Goal: Task Accomplishment & Management: Manage account settings

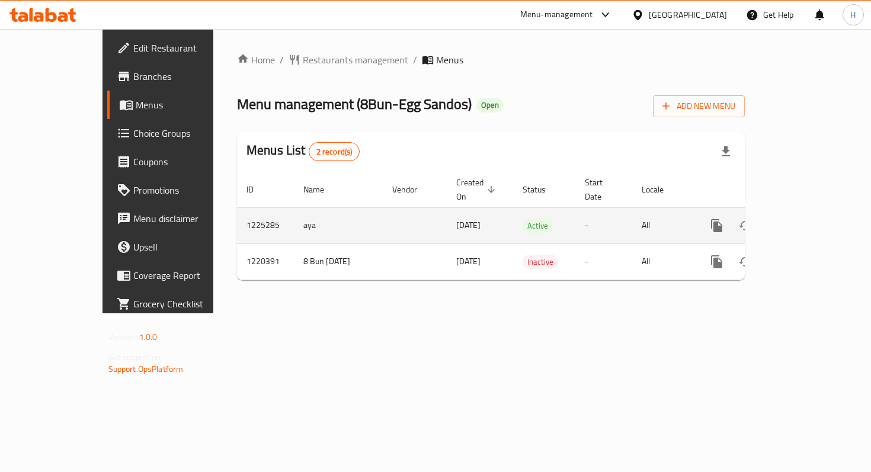
click at [809, 219] on icon "enhanced table" at bounding box center [802, 226] width 14 height 14
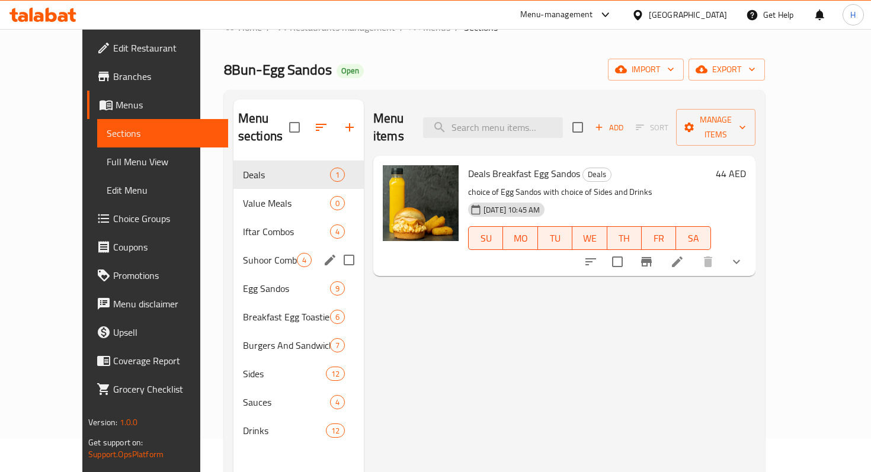
scroll to position [50, 0]
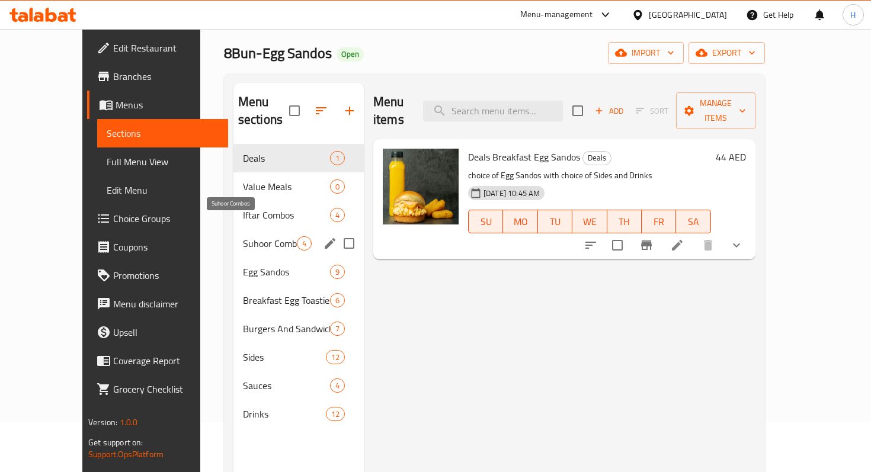
click at [243, 236] on span "Suhoor Combos" at bounding box center [270, 243] width 54 height 14
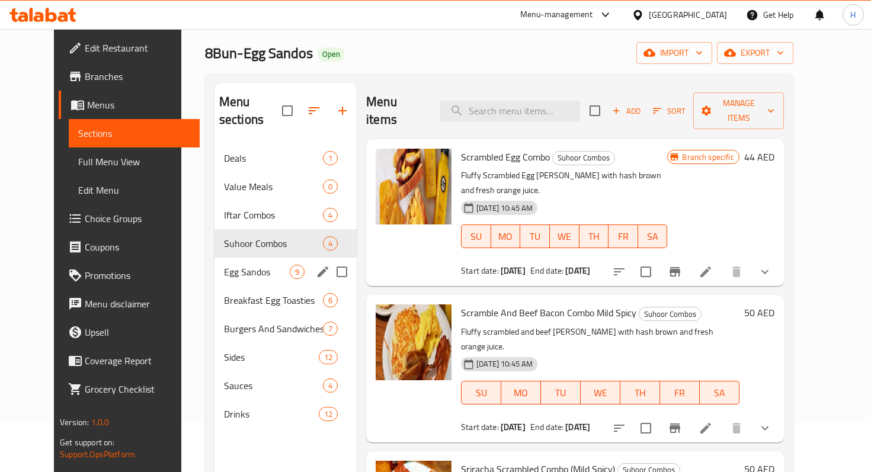
click at [236, 258] on div "Egg Sandos 9" at bounding box center [285, 272] width 142 height 28
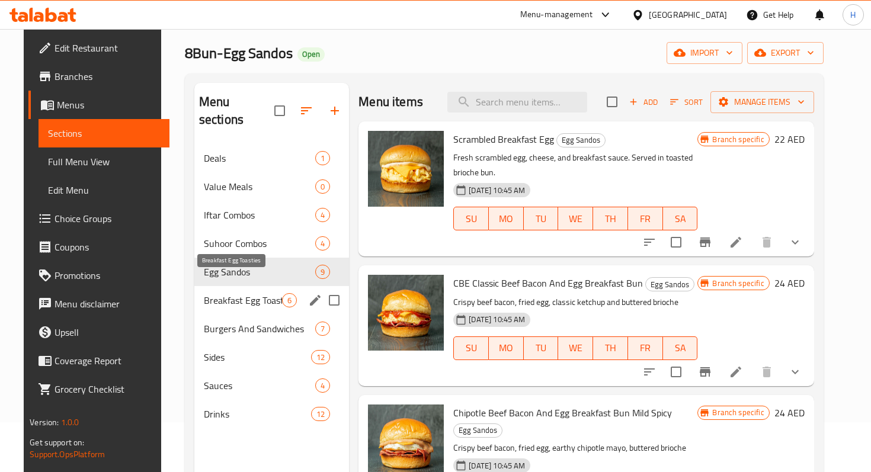
click at [237, 293] on span "Breakfast Egg Toasties" at bounding box center [243, 300] width 78 height 14
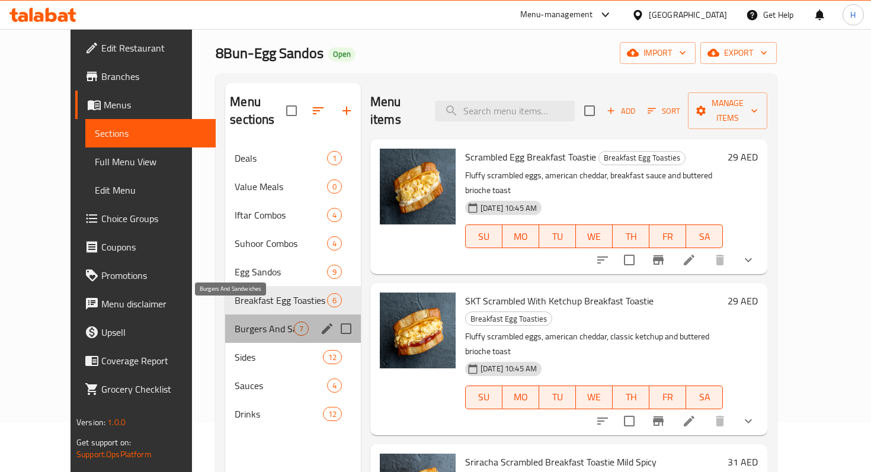
click at [235, 322] on span "Burgers And Sandwiches" at bounding box center [264, 329] width 59 height 14
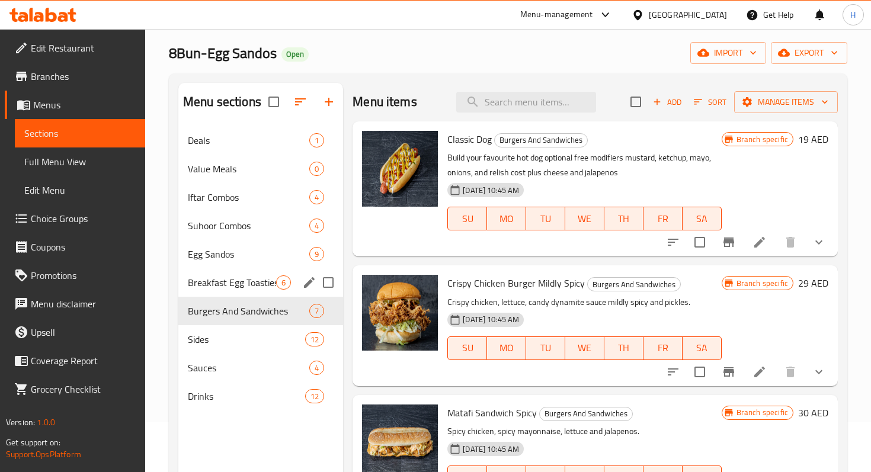
click at [230, 283] on span "Breakfast Egg Toasties" at bounding box center [232, 282] width 88 height 14
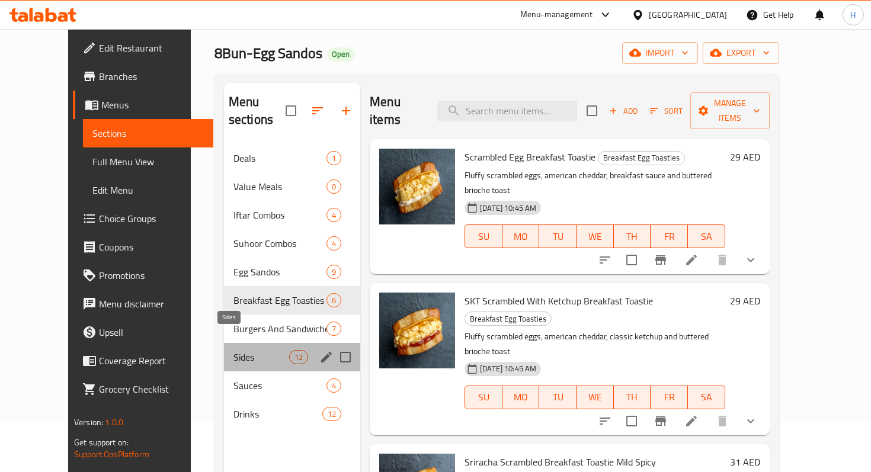
click at [233, 350] on span "Sides" at bounding box center [261, 357] width 56 height 14
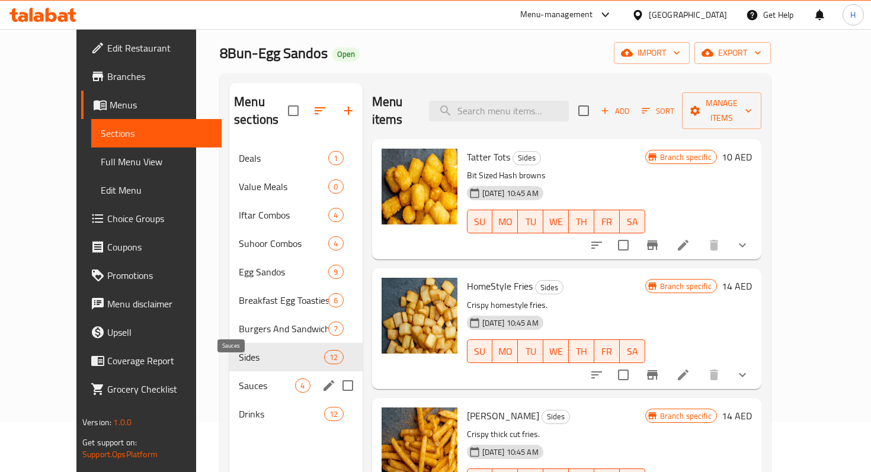
click at [239, 378] on span "Sauces" at bounding box center [267, 385] width 56 height 14
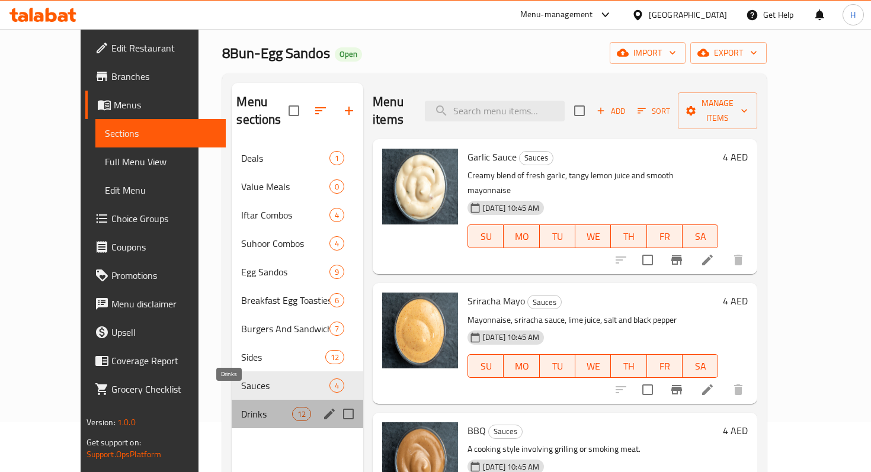
click at [241, 407] on span "Drinks" at bounding box center [266, 414] width 50 height 14
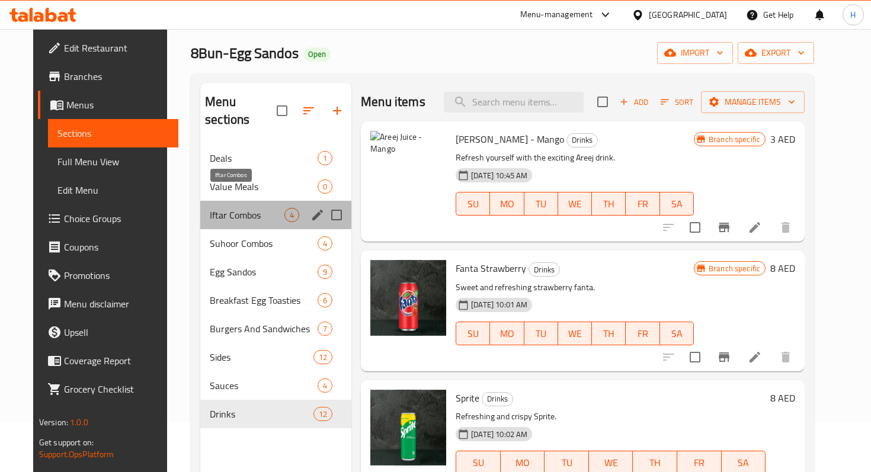
click at [235, 208] on span "Iftar Combos" at bounding box center [247, 215] width 75 height 14
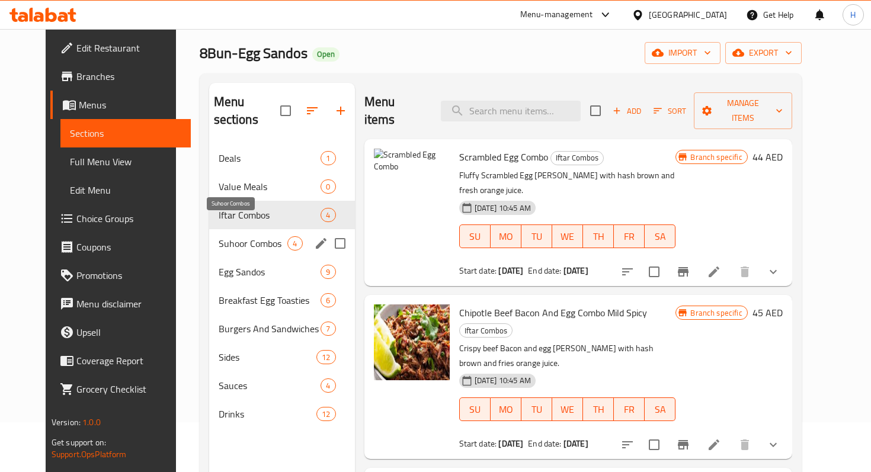
click at [232, 236] on span "Suhoor Combos" at bounding box center [253, 243] width 69 height 14
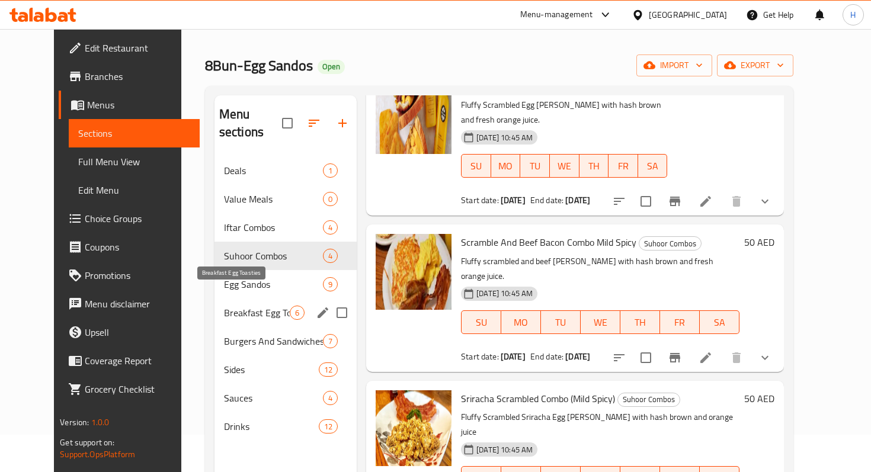
scroll to position [59, 0]
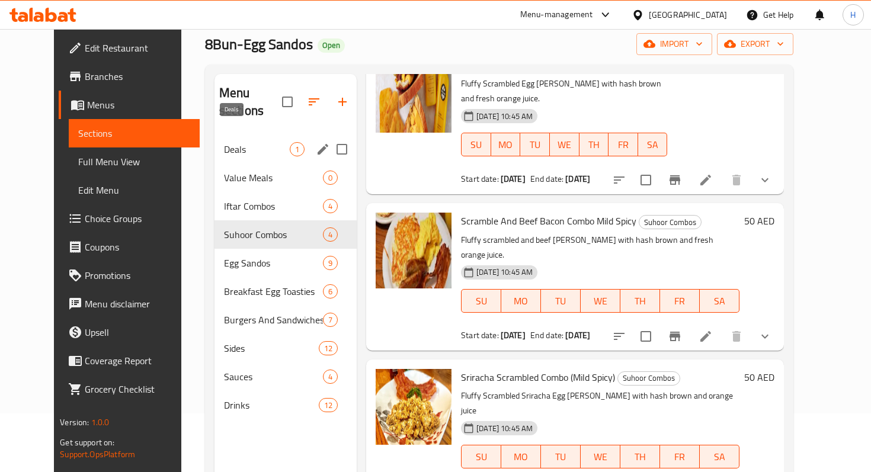
click at [253, 142] on span "Deals" at bounding box center [257, 149] width 66 height 14
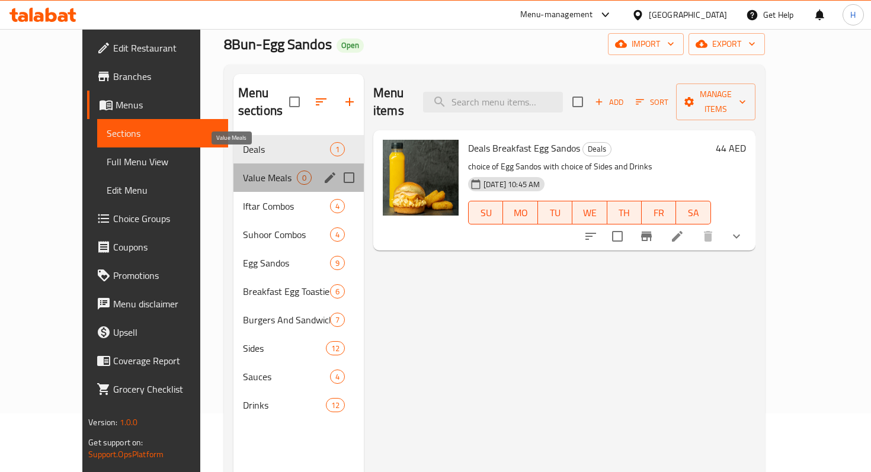
click at [245, 171] on span "Value Meals" at bounding box center [270, 178] width 54 height 14
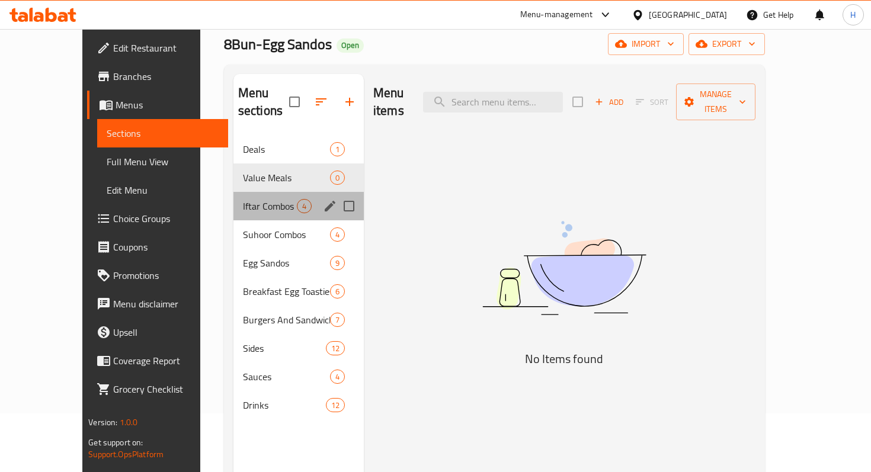
click at [237, 197] on div "Iftar Combos 4" at bounding box center [298, 206] width 130 height 28
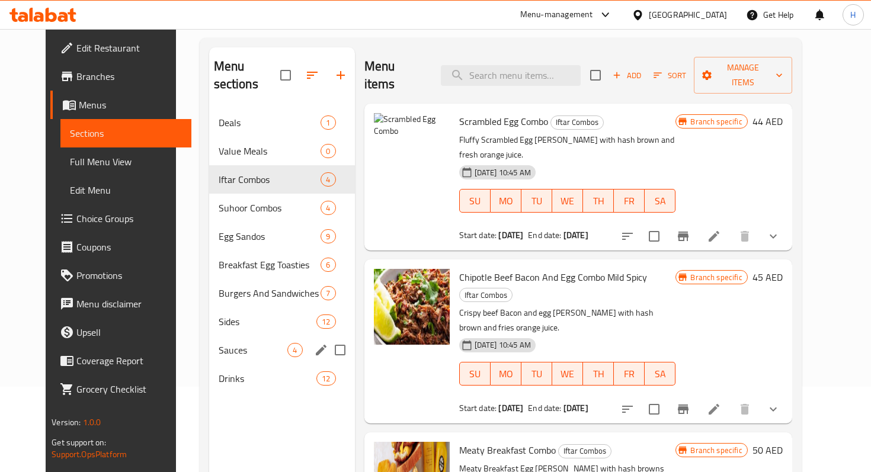
scroll to position [85, 0]
click at [234, 194] on div "Suhoor Combos 4" at bounding box center [282, 208] width 146 height 28
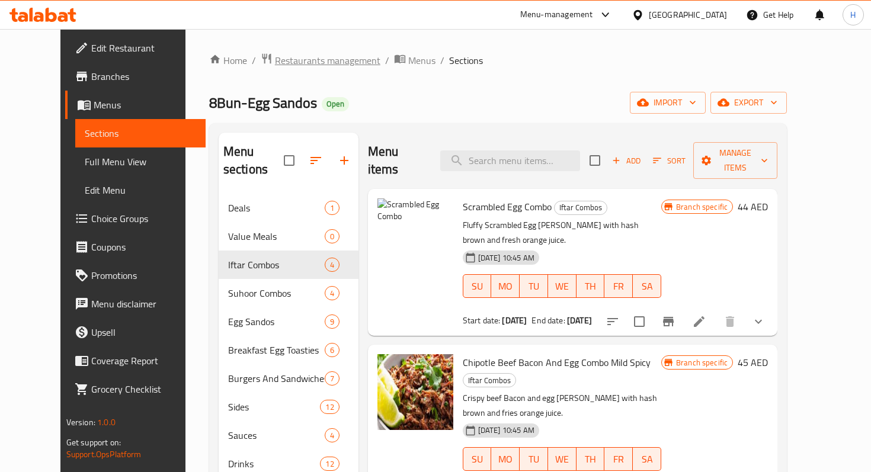
click at [327, 59] on span "Restaurants management" at bounding box center [327, 60] width 105 height 14
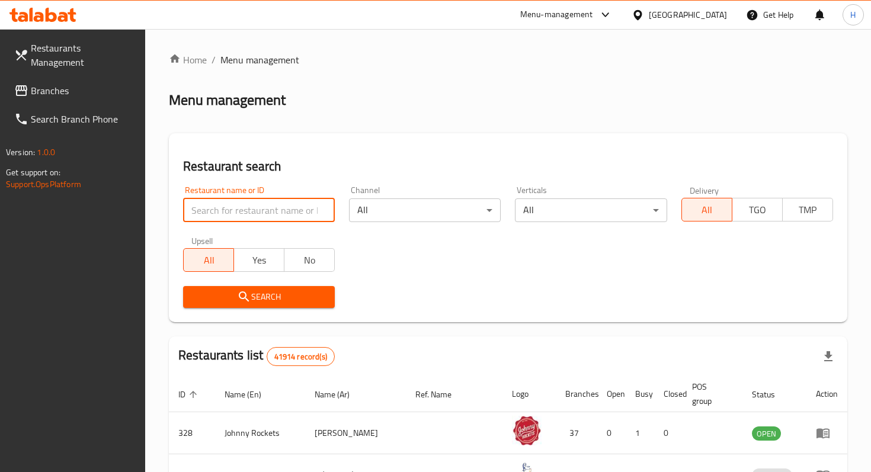
click at [239, 209] on input "search" at bounding box center [259, 210] width 152 height 24
paste input "735721"
type input "735721"
click at [90, 76] on link "Branches" at bounding box center [75, 90] width 140 height 28
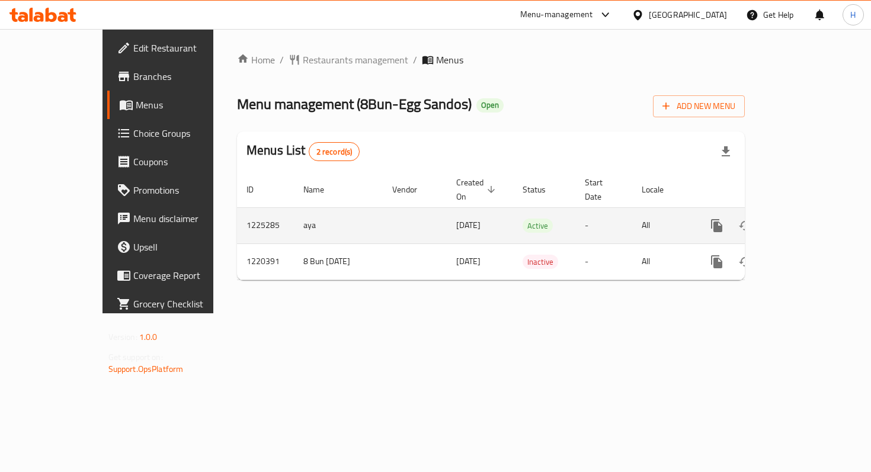
click at [809, 219] on icon "enhanced table" at bounding box center [802, 226] width 14 height 14
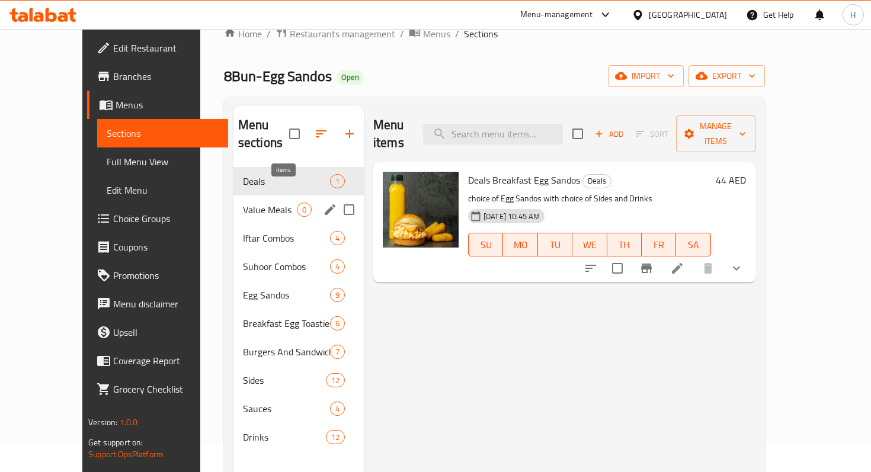
scroll to position [30, 0]
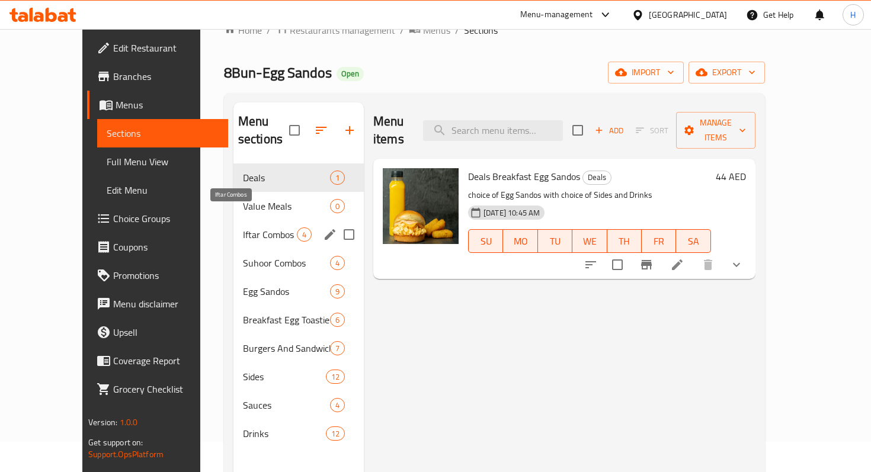
click at [246, 227] on span "Iftar Combos" at bounding box center [270, 234] width 54 height 14
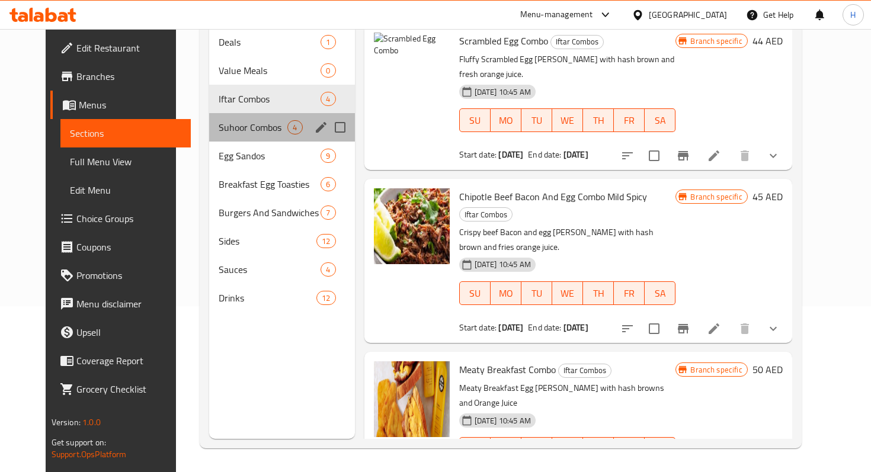
click at [242, 123] on div "Suhoor Combos 4" at bounding box center [282, 127] width 146 height 28
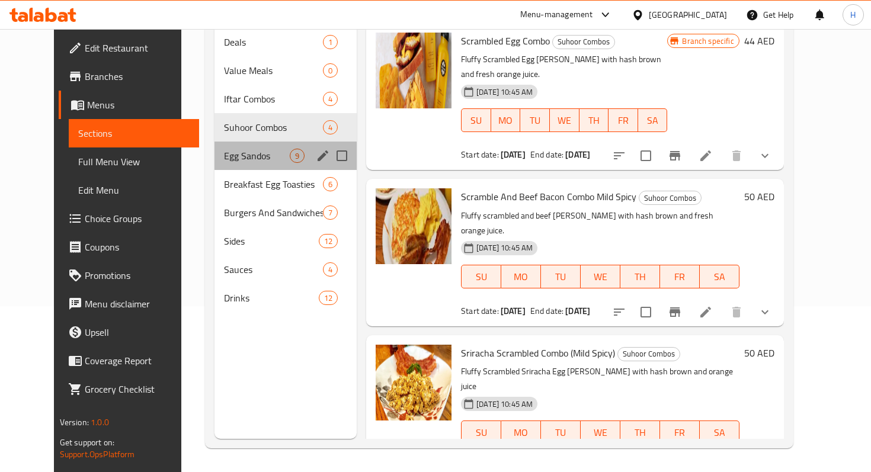
click at [237, 147] on div "Egg Sandos 9" at bounding box center [285, 156] width 142 height 28
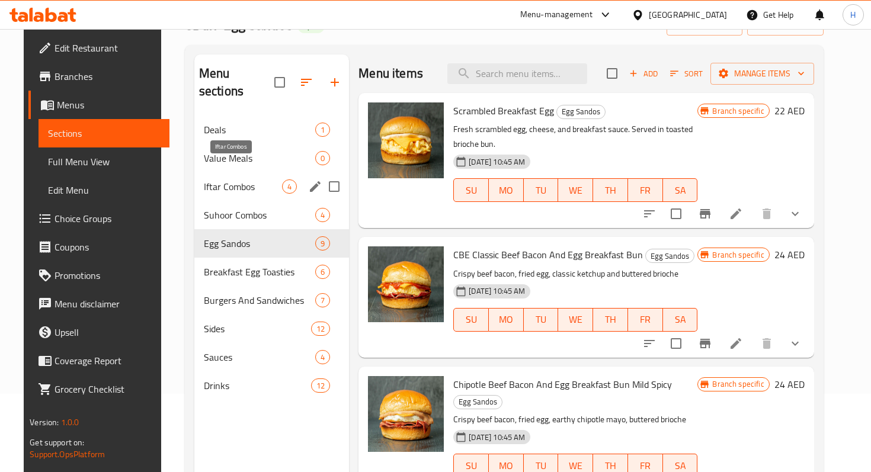
scroll to position [166, 0]
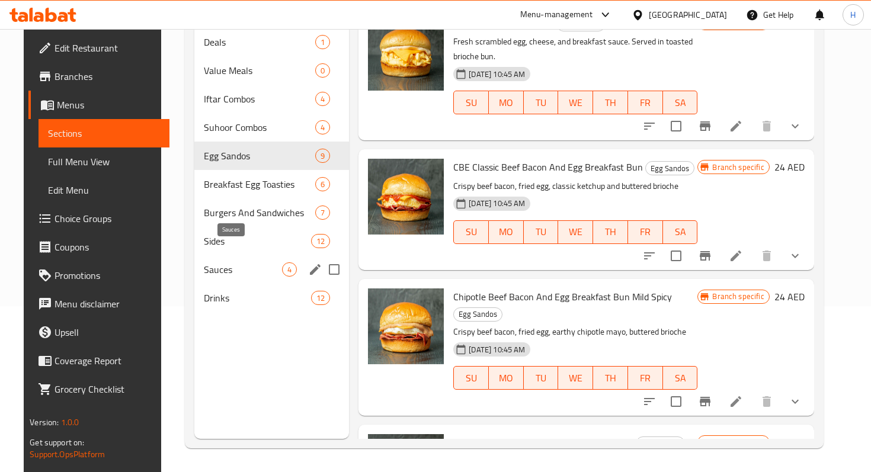
click at [242, 262] on span "Sauces" at bounding box center [243, 269] width 78 height 14
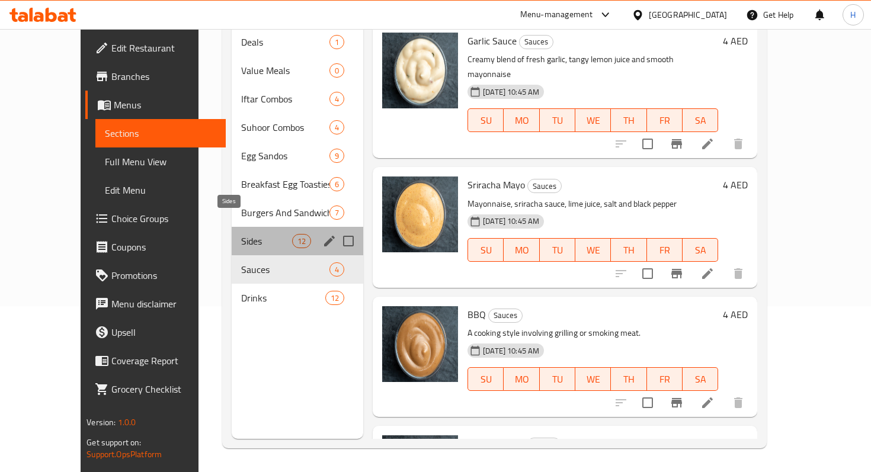
click at [241, 234] on span "Sides" at bounding box center [266, 241] width 50 height 14
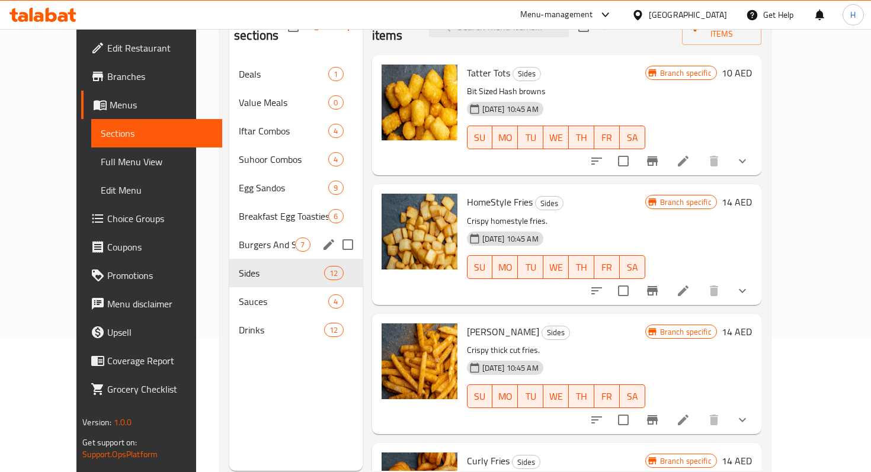
scroll to position [126, 0]
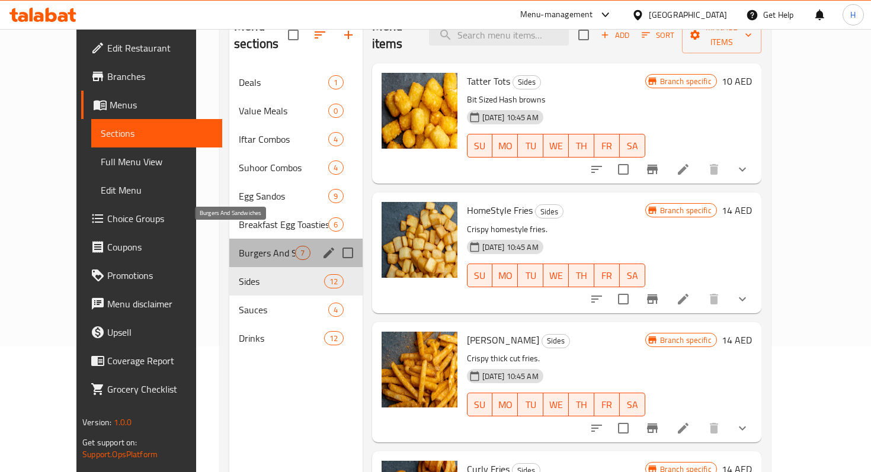
click at [239, 246] on span "Burgers And Sandwiches" at bounding box center [267, 253] width 56 height 14
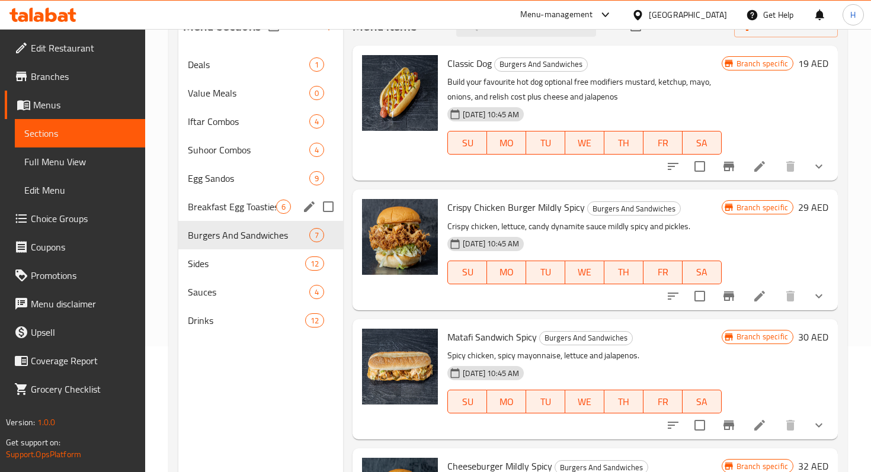
click at [235, 214] on div "Breakfast Egg Toasties 6" at bounding box center [260, 206] width 165 height 28
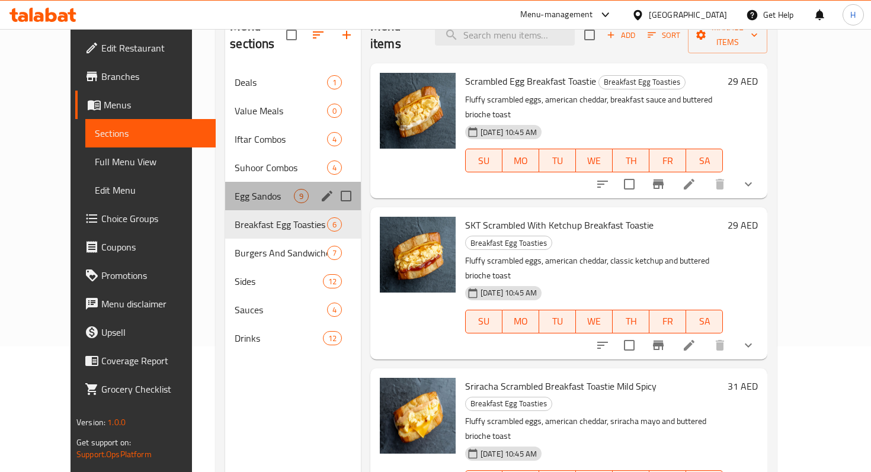
click at [229, 191] on div "Egg Sandos 9" at bounding box center [293, 196] width 136 height 28
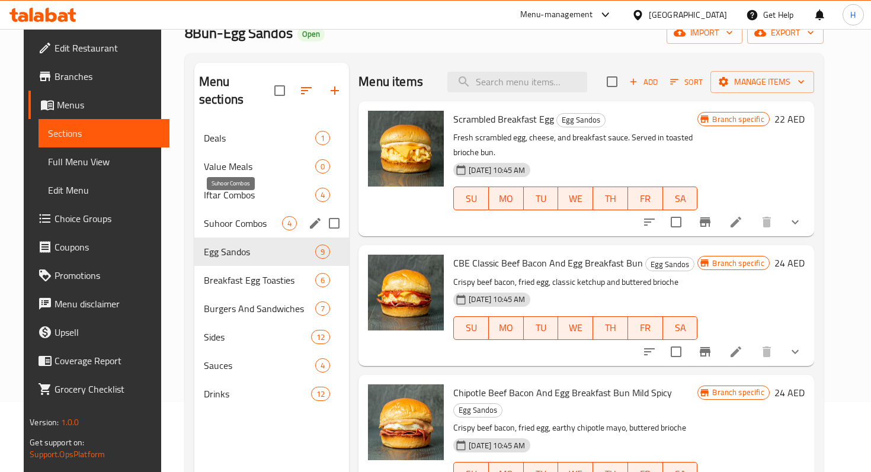
scroll to position [63, 0]
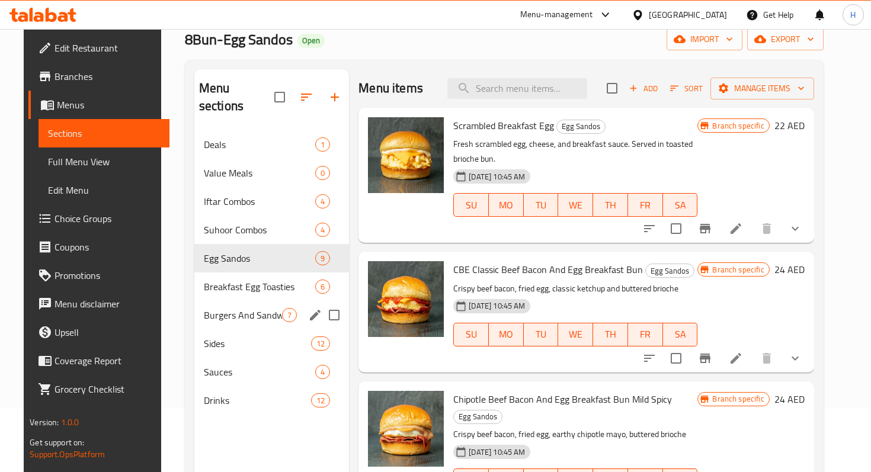
click at [238, 277] on div "Breakfast Egg Toasties 6" at bounding box center [271, 286] width 155 height 28
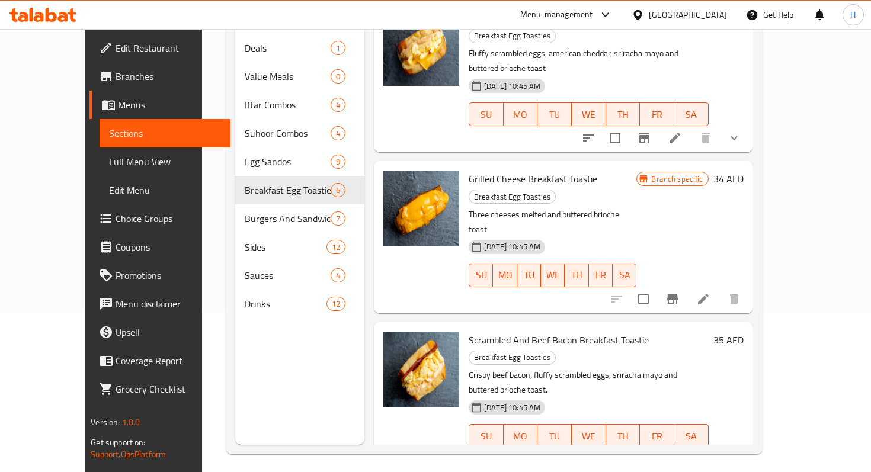
scroll to position [166, 0]
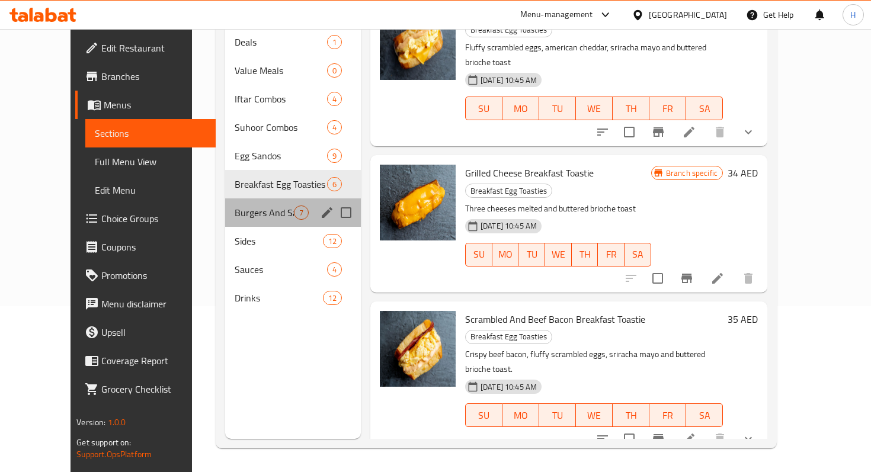
click at [225, 201] on div "Burgers And Sandwiches 7" at bounding box center [293, 212] width 136 height 28
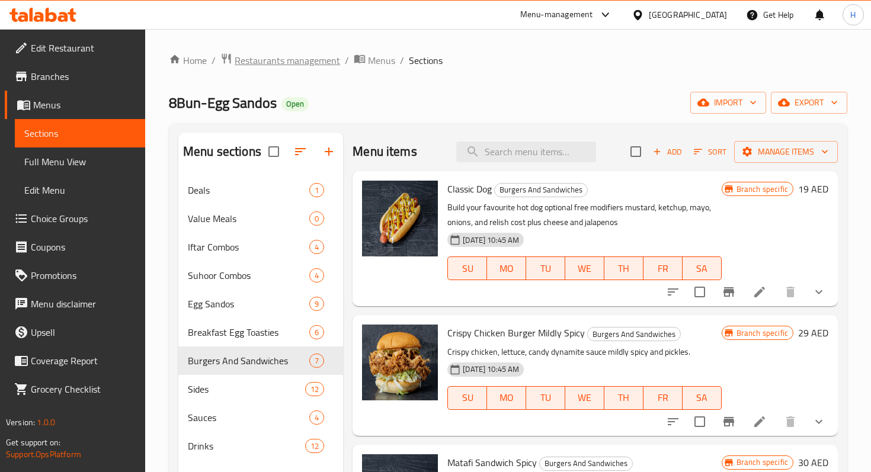
click at [330, 53] on span "Restaurants management" at bounding box center [287, 60] width 105 height 14
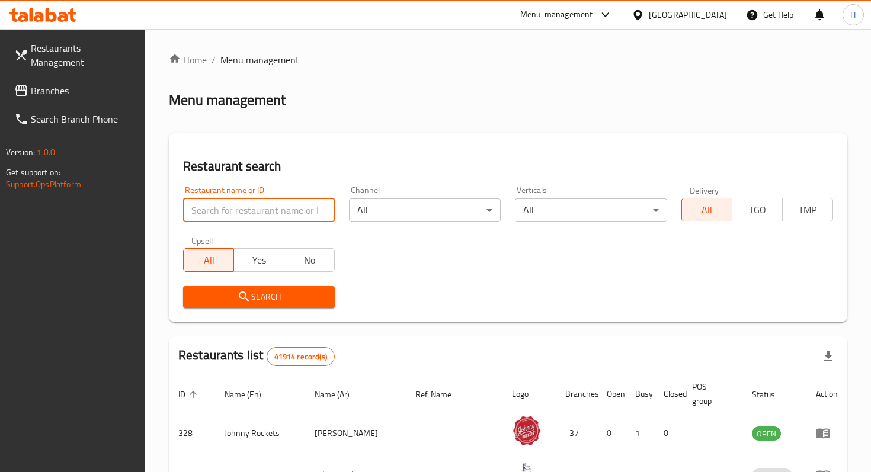
click at [306, 203] on input "search" at bounding box center [259, 210] width 152 height 24
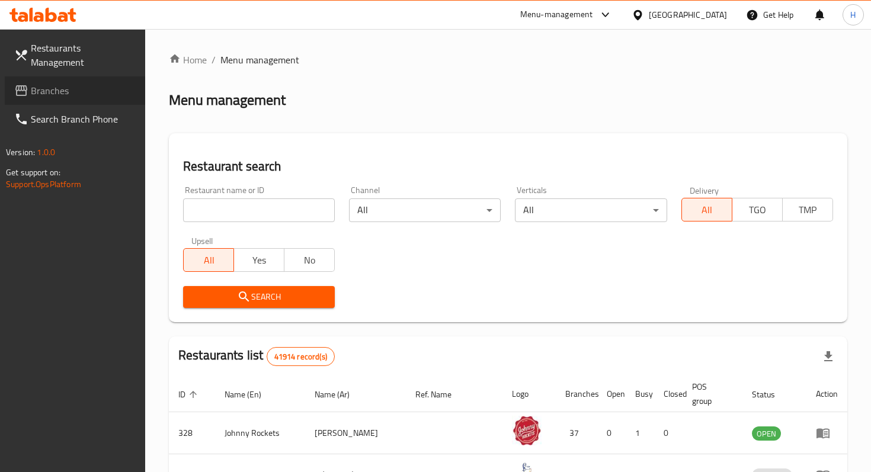
click at [104, 76] on link "Branches" at bounding box center [75, 90] width 140 height 28
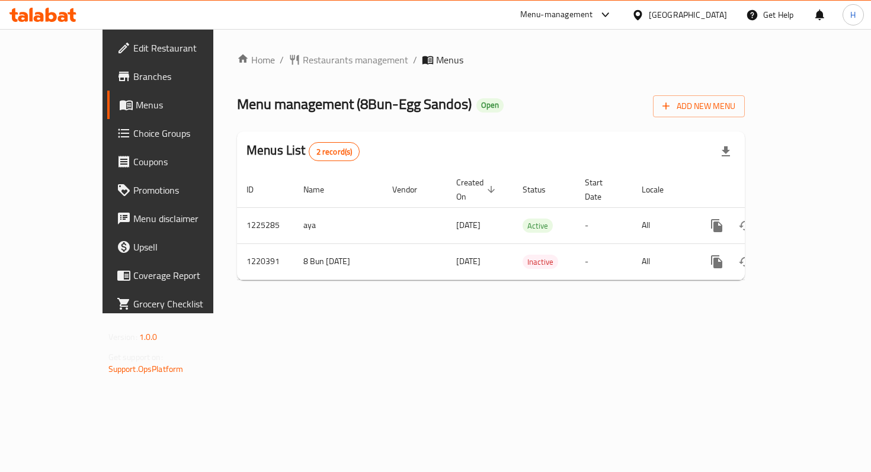
click at [133, 75] on span "Branches" at bounding box center [185, 76] width 105 height 14
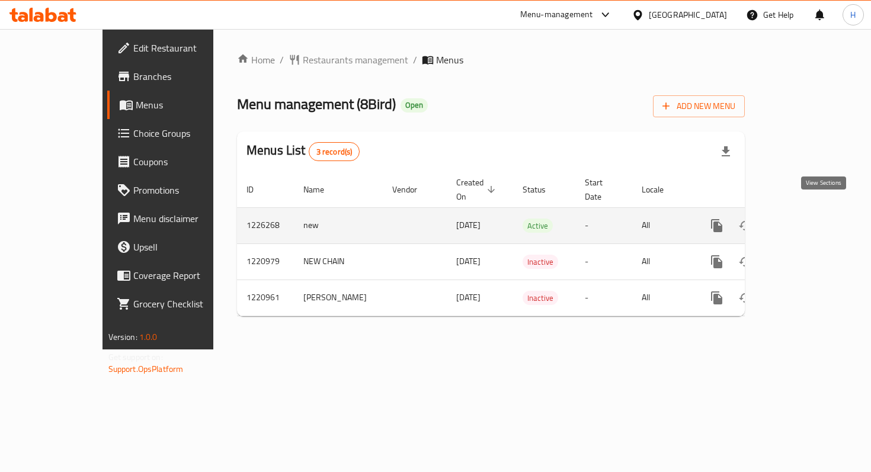
click at [807, 220] on icon "enhanced table" at bounding box center [802, 225] width 11 height 11
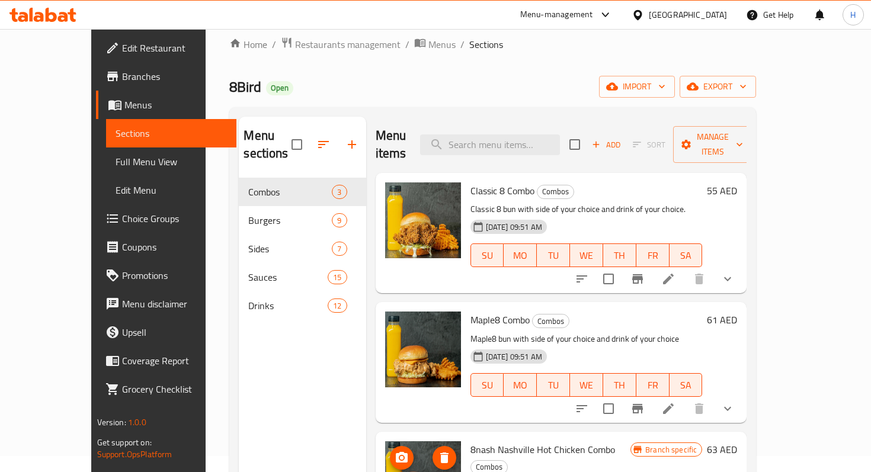
scroll to position [14, 0]
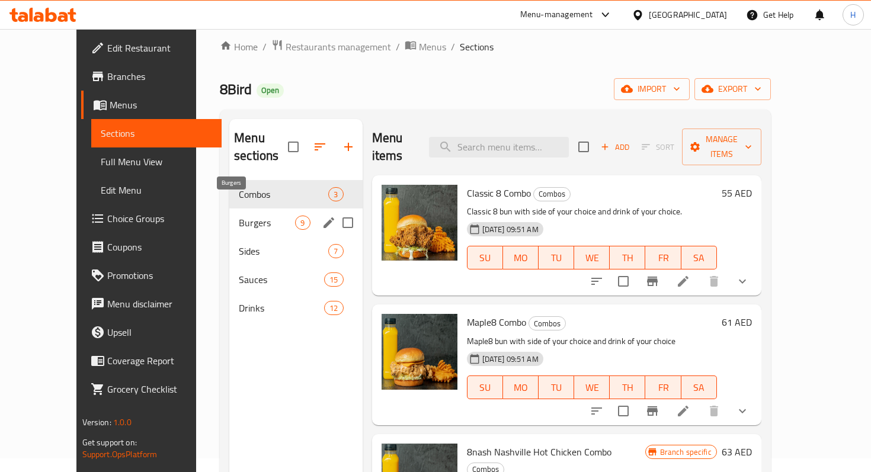
click at [248, 216] on span "Burgers" at bounding box center [267, 223] width 56 height 14
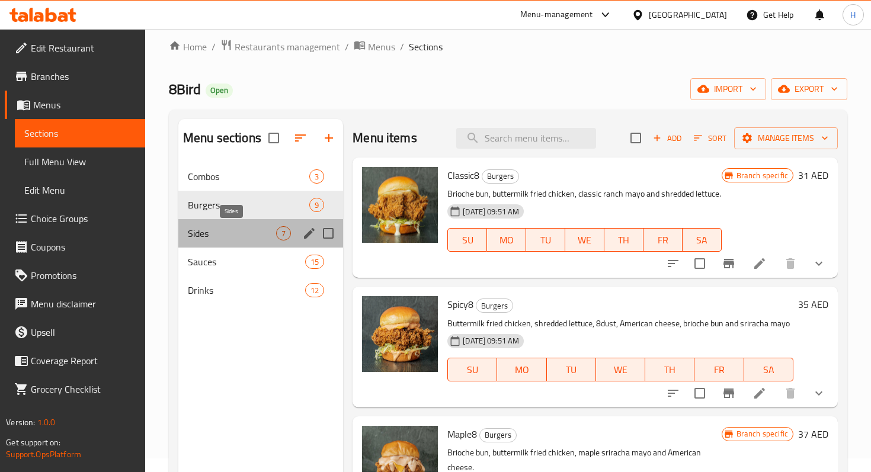
click at [252, 238] on span "Sides" at bounding box center [232, 233] width 88 height 14
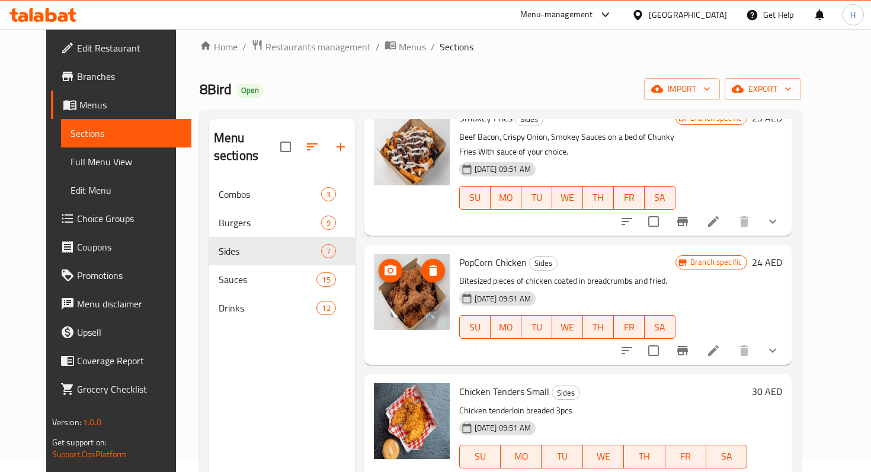
scroll to position [477, 0]
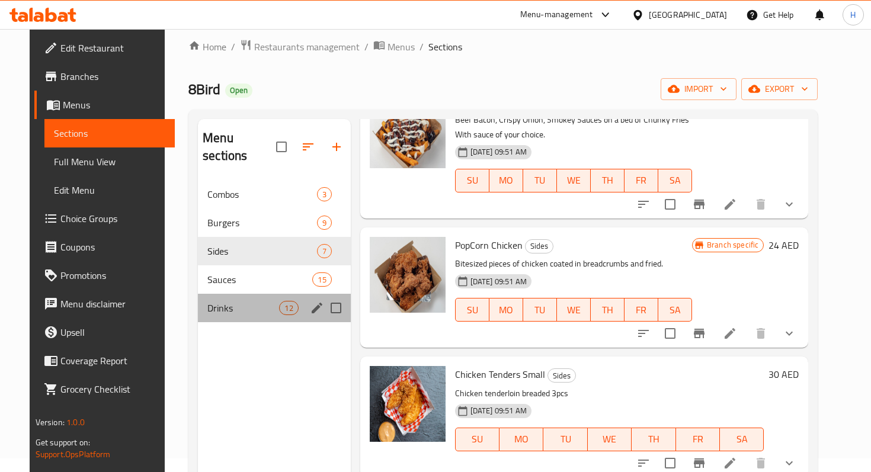
click at [231, 294] on div "Drinks 12" at bounding box center [274, 308] width 153 height 28
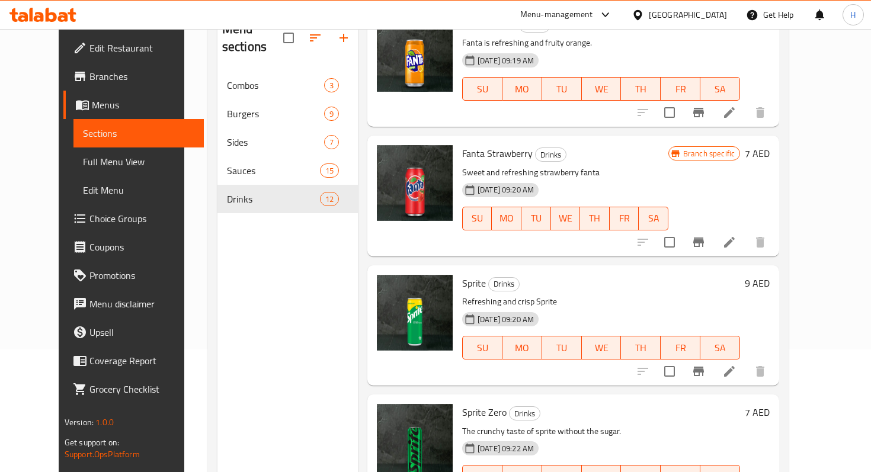
scroll to position [166, 0]
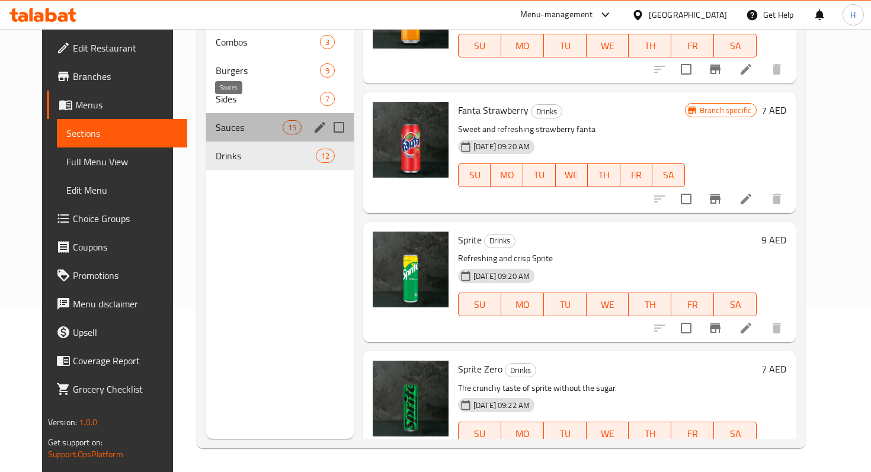
click at [245, 120] on span "Sauces" at bounding box center [249, 127] width 66 height 14
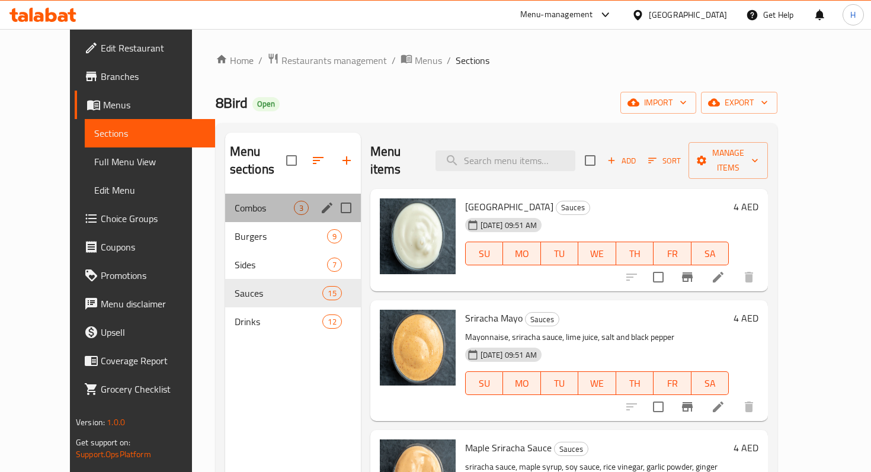
click at [230, 203] on div "Combos 3" at bounding box center [293, 208] width 136 height 28
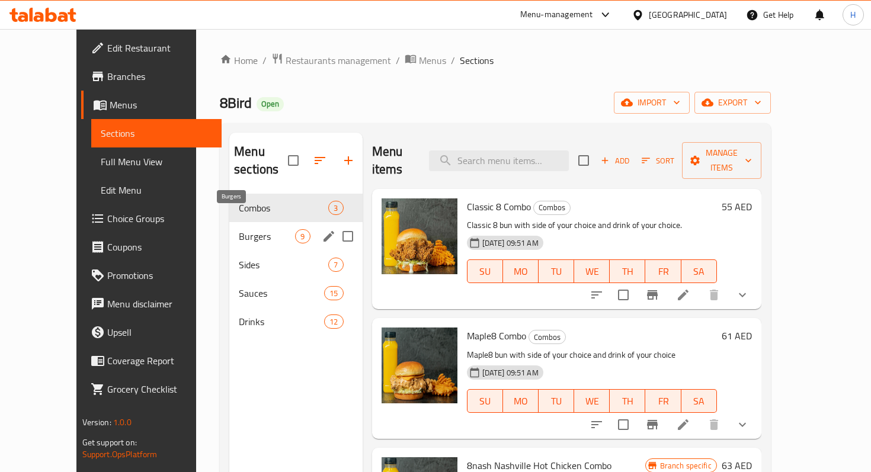
click at [239, 229] on span "Burgers" at bounding box center [267, 236] width 56 height 14
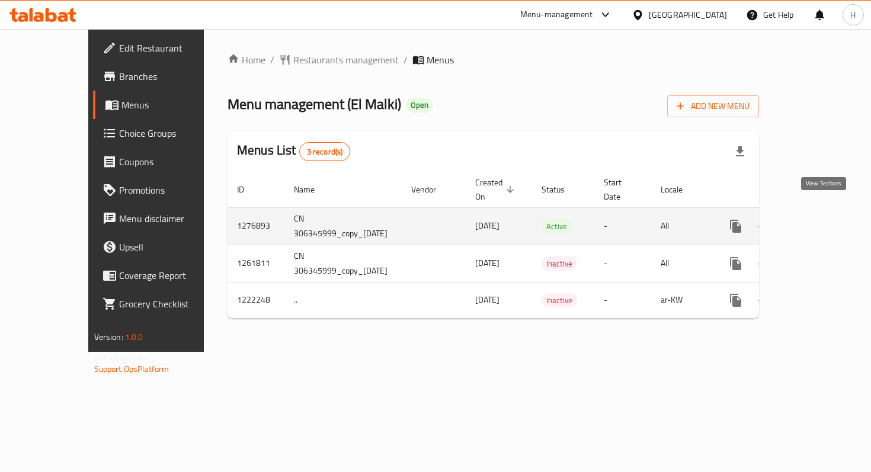
click at [826, 219] on icon "enhanced table" at bounding box center [821, 226] width 14 height 14
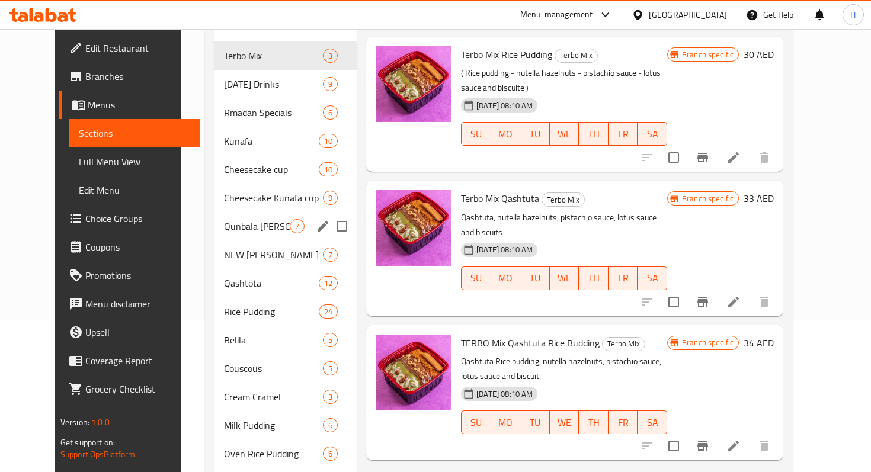
scroll to position [139, 0]
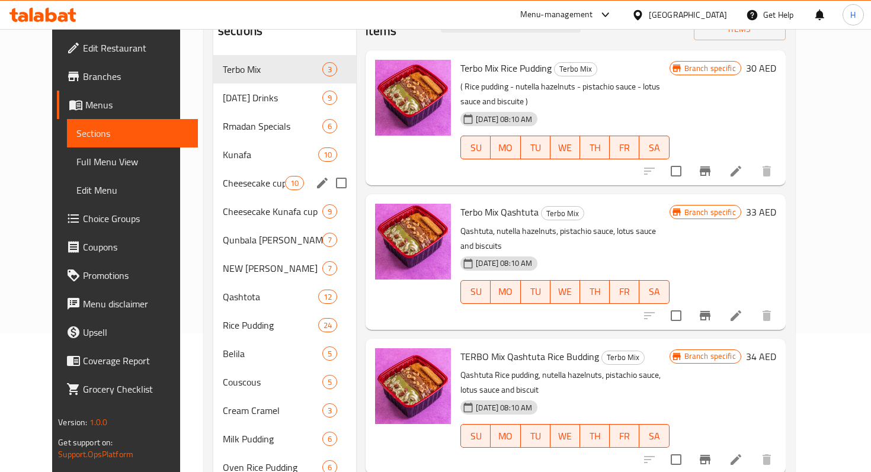
click at [233, 169] on div "Cheesecake cup 10" at bounding box center [284, 183] width 143 height 28
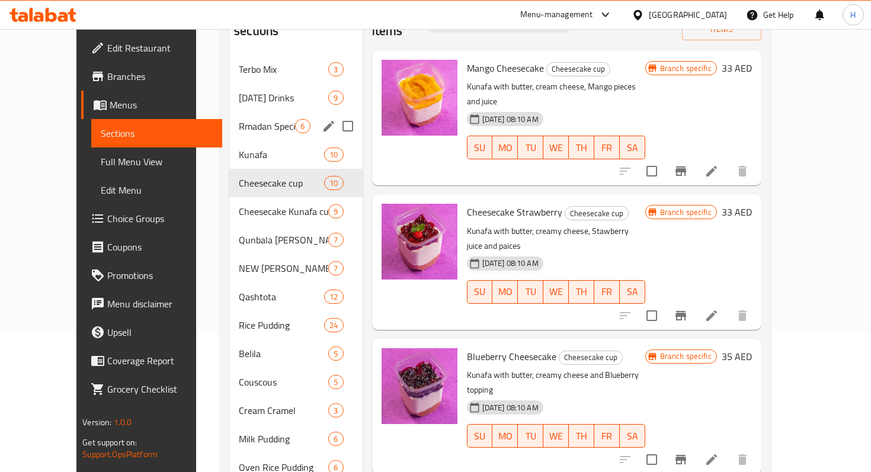
click at [245, 92] on div "Ramadan Drinks 9" at bounding box center [295, 98] width 133 height 28
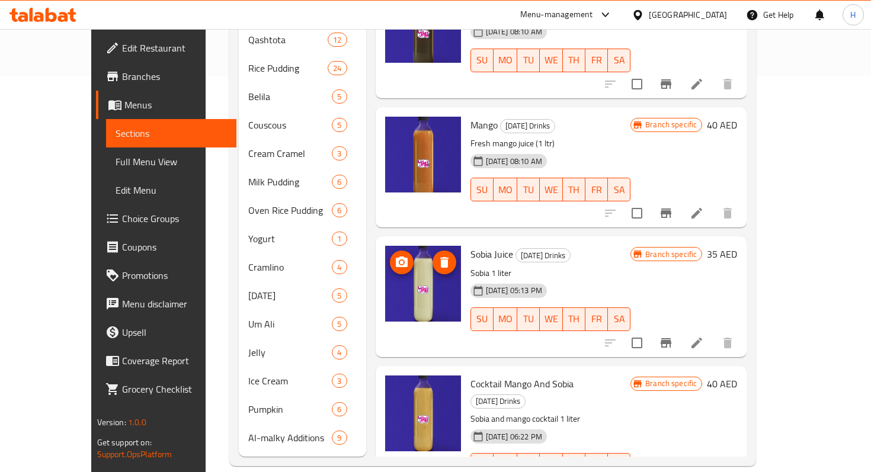
scroll to position [490, 0]
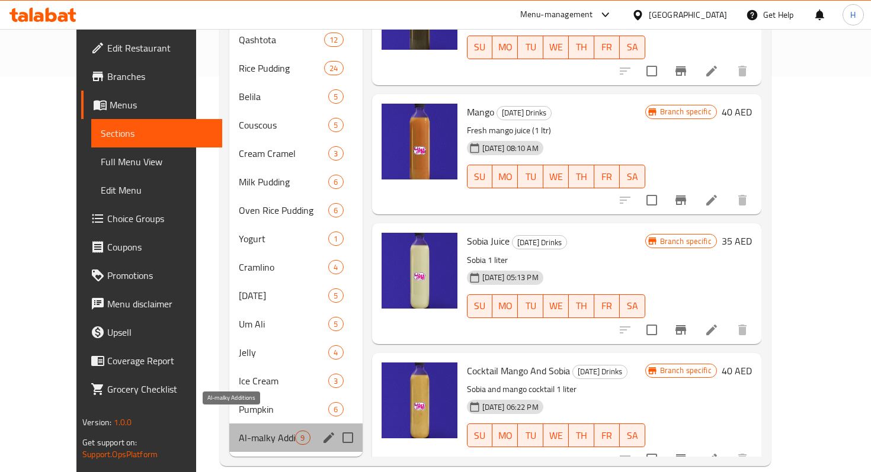
click at [239, 431] on span "Al-malky Additions" at bounding box center [267, 438] width 56 height 14
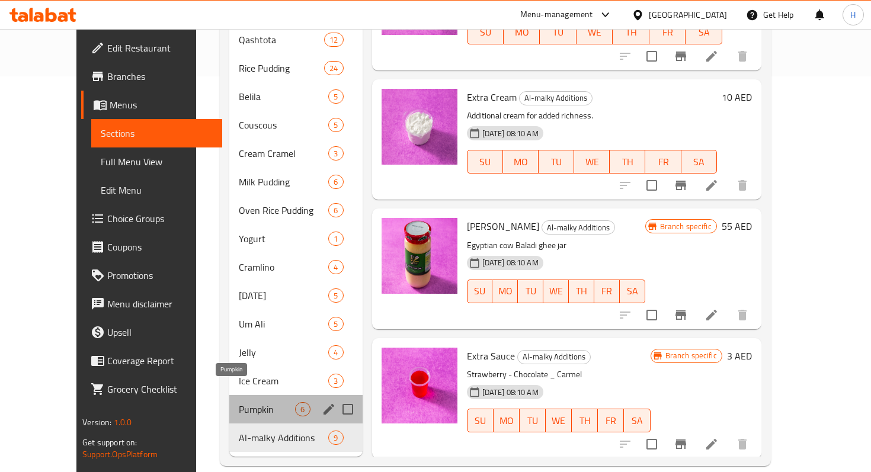
click at [239, 402] on span "Pumpkin" at bounding box center [267, 409] width 56 height 14
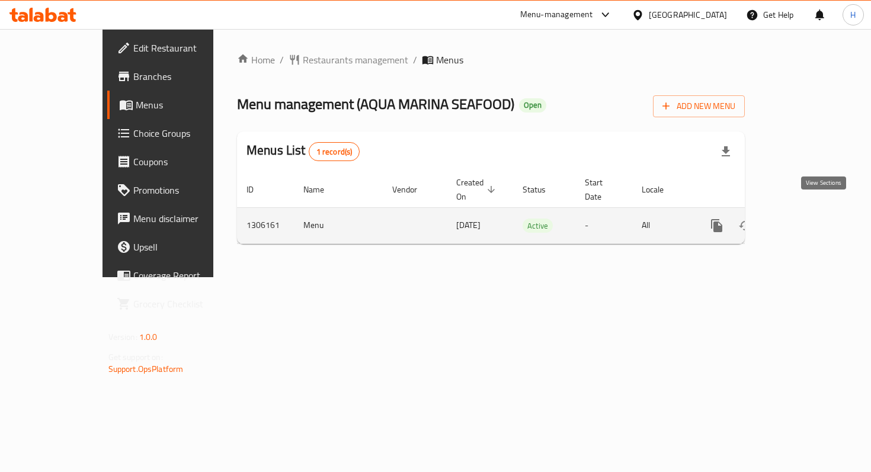
click at [816, 224] on link "enhanced table" at bounding box center [802, 225] width 28 height 28
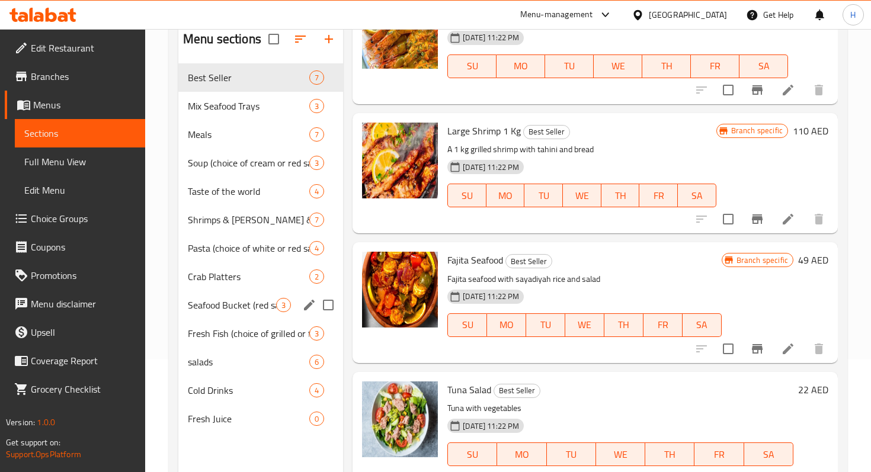
scroll to position [102, 0]
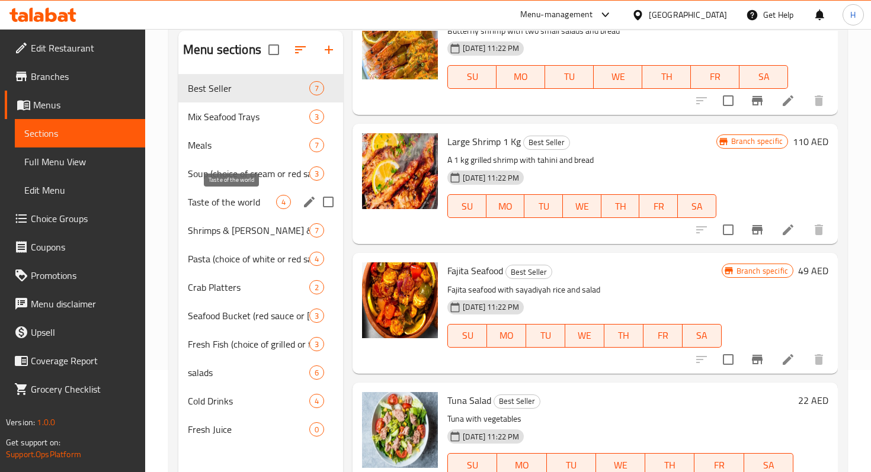
click at [223, 202] on span "Taste of the world" at bounding box center [232, 202] width 88 height 14
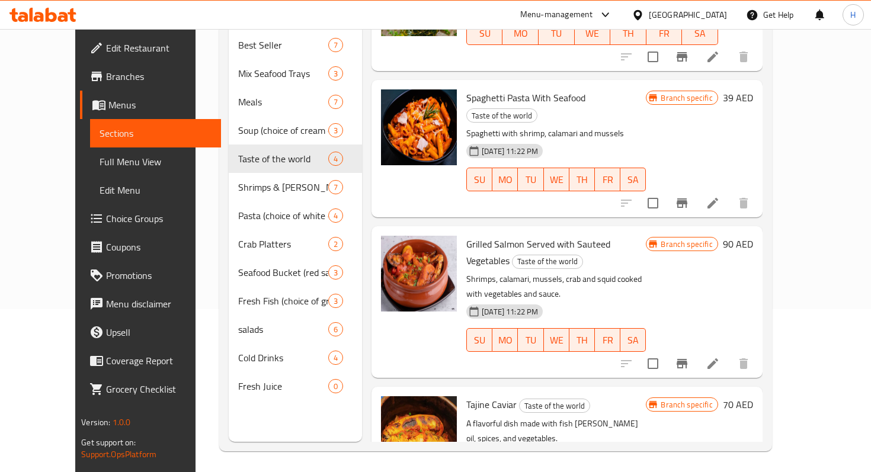
scroll to position [166, 0]
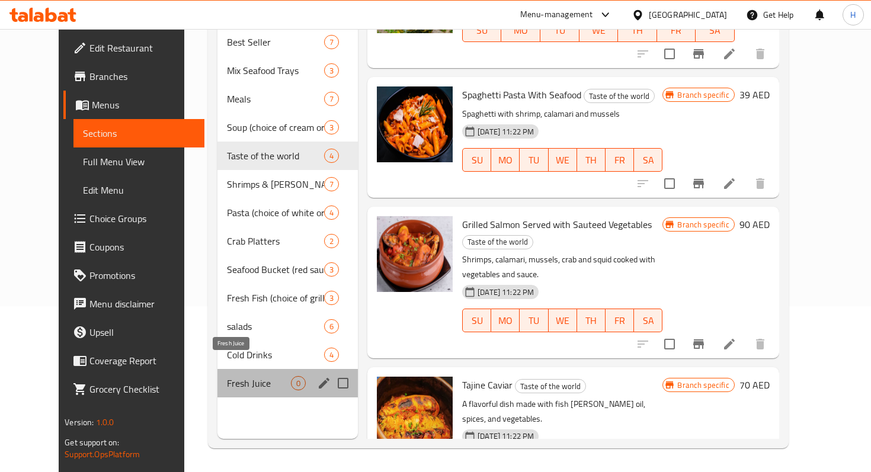
click at [228, 376] on span "Fresh Juice" at bounding box center [259, 383] width 64 height 14
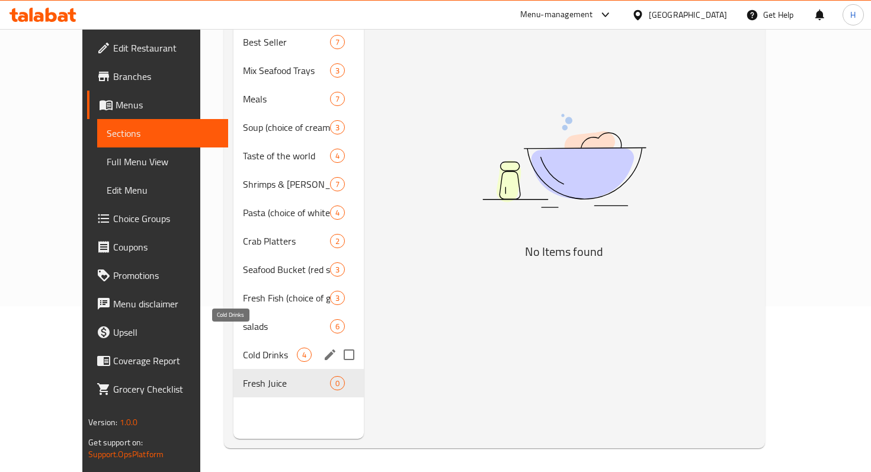
click at [243, 348] on span "Cold Drinks" at bounding box center [270, 355] width 54 height 14
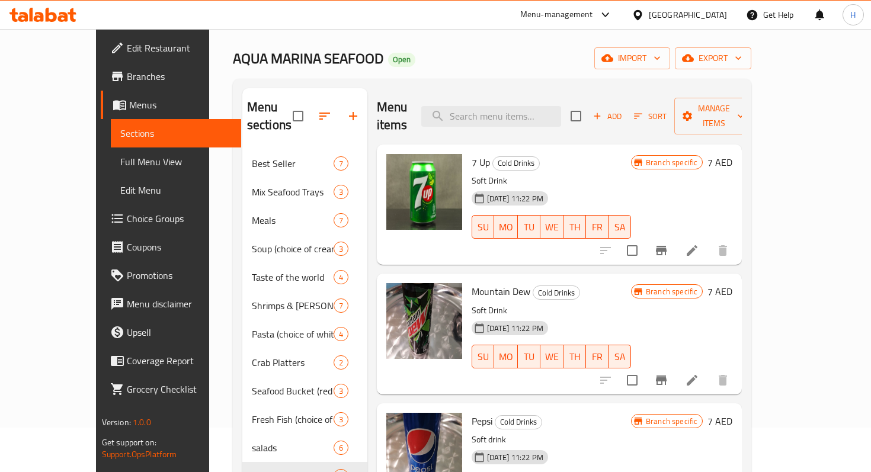
scroll to position [44, 0]
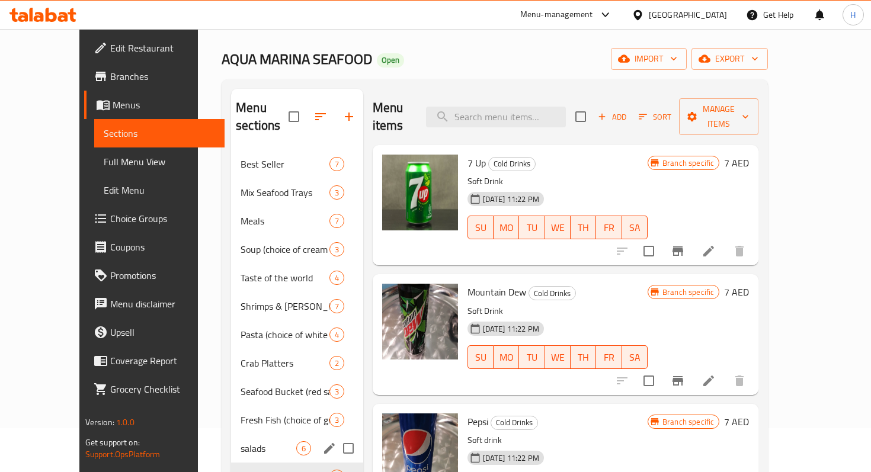
click at [231, 434] on div "salads 6" at bounding box center [297, 448] width 132 height 28
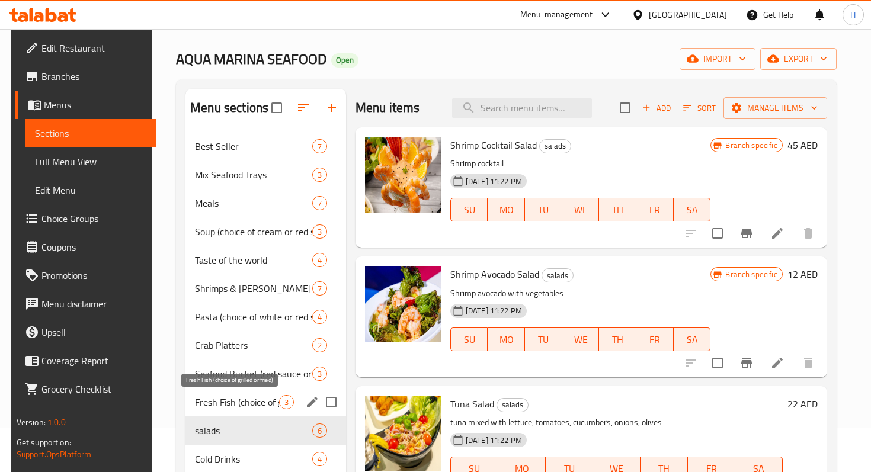
click at [217, 407] on span "Fresh Fish (choice of grilled or fried)" at bounding box center [237, 402] width 84 height 14
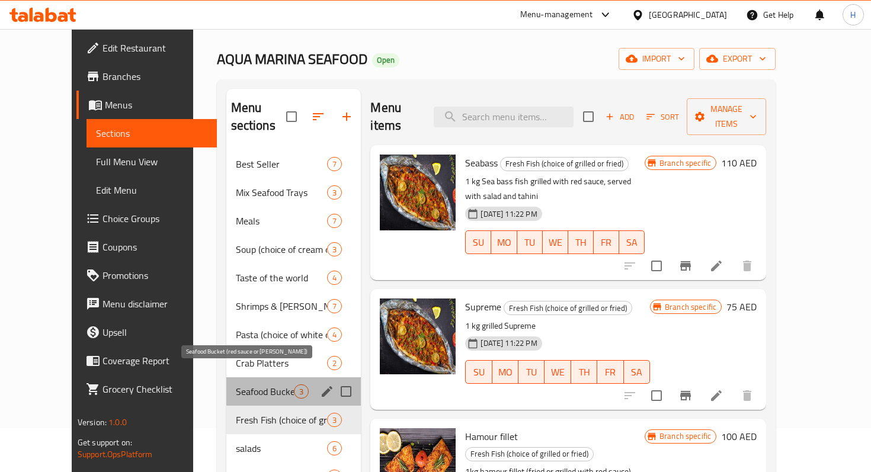
click at [236, 384] on span "Seafood Bucket (red sauce or [PERSON_NAME])" at bounding box center [265, 391] width 59 height 14
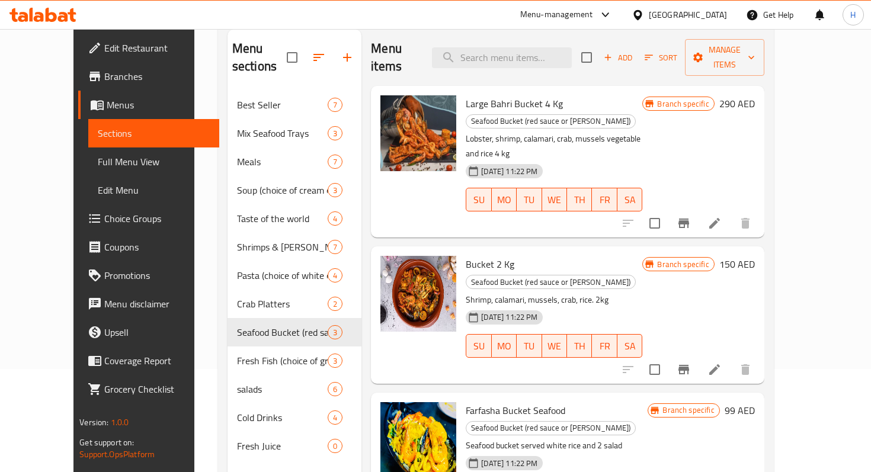
scroll to position [166, 0]
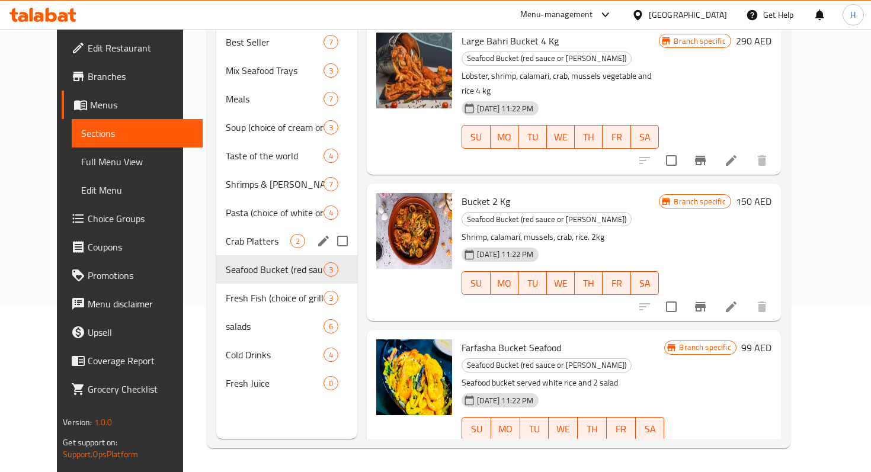
click at [219, 230] on div "Crab Platters 2" at bounding box center [286, 241] width 141 height 28
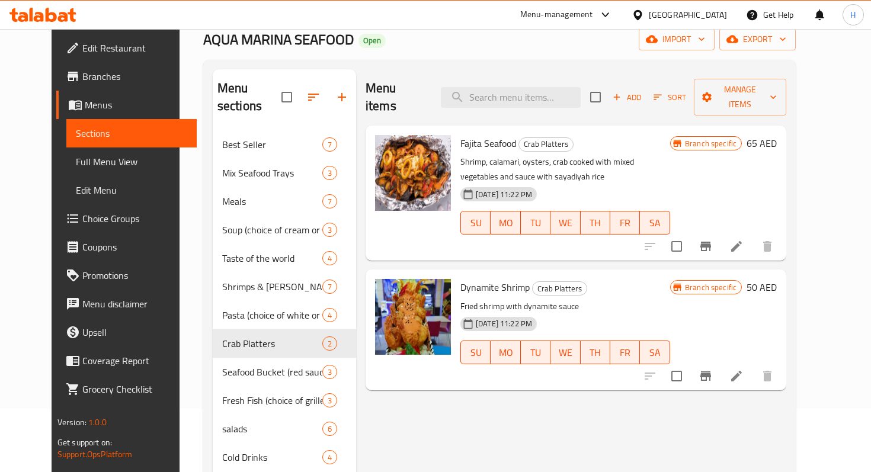
scroll to position [70, 0]
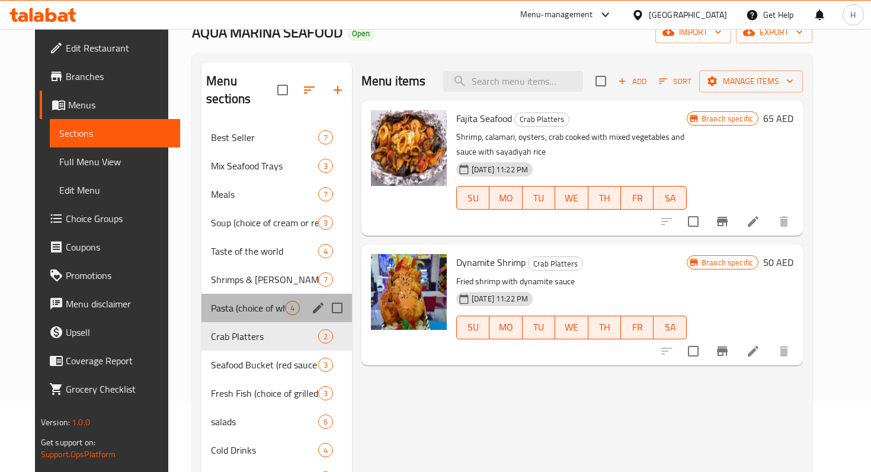
click at [211, 301] on div "Pasta (choice of white or red sauce) 4" at bounding box center [276, 308] width 150 height 28
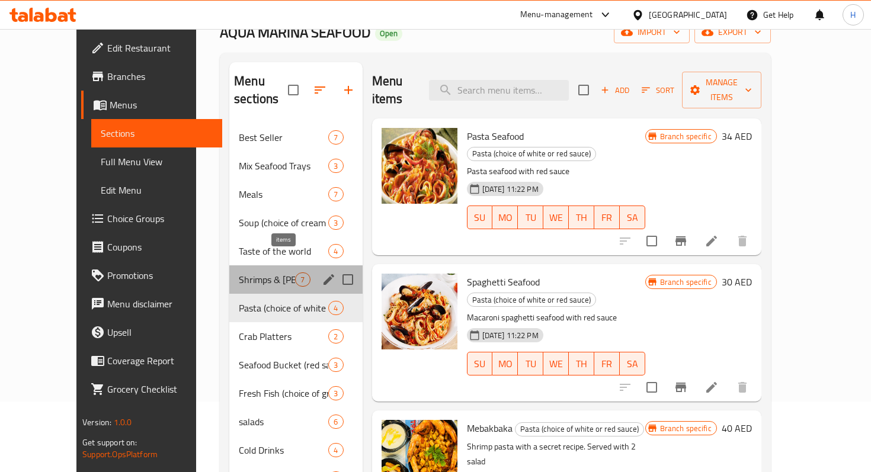
click at [296, 274] on span "7" at bounding box center [303, 279] width 14 height 11
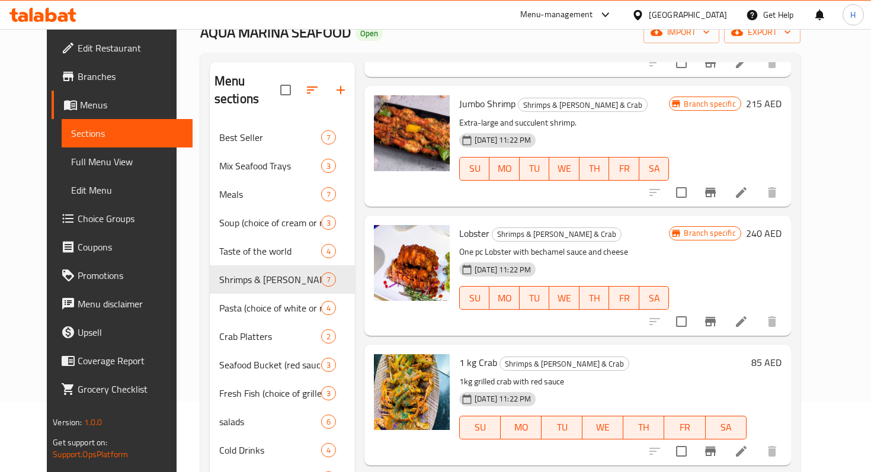
scroll to position [463, 0]
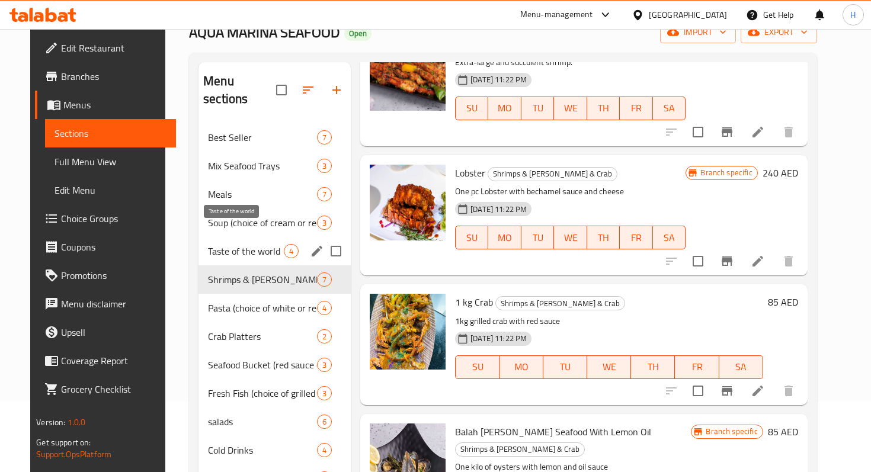
click at [229, 244] on span "Taste of the world" at bounding box center [246, 251] width 76 height 14
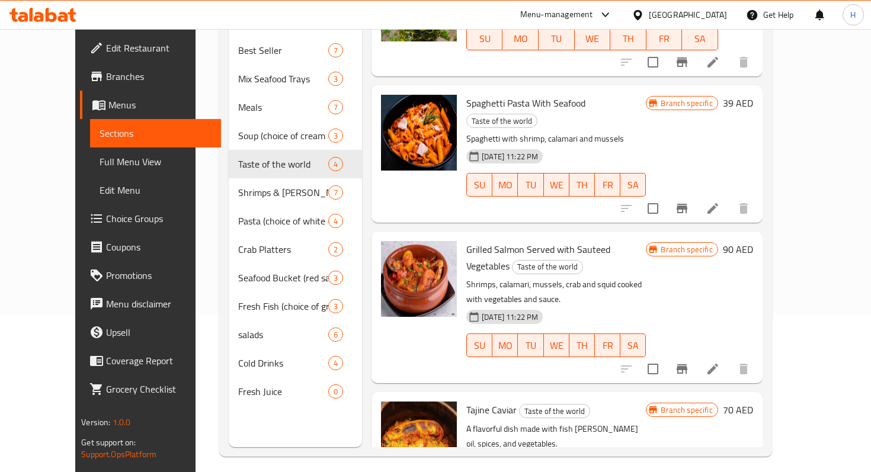
scroll to position [166, 0]
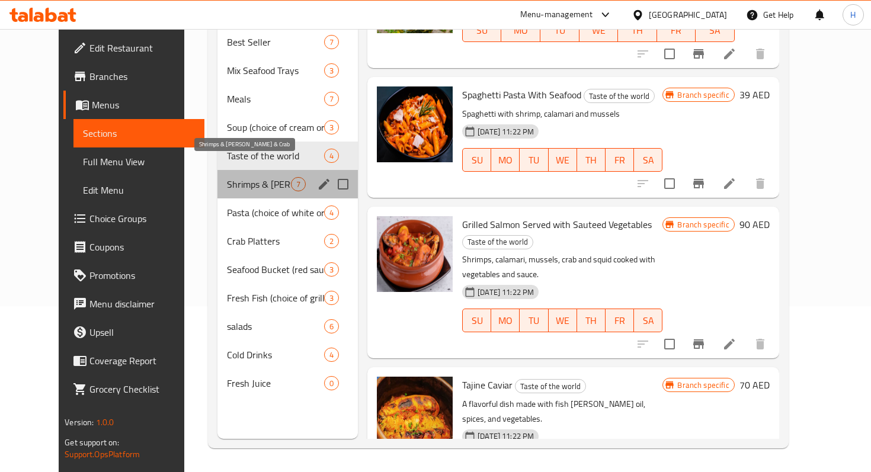
click at [227, 177] on span "Shrimps & [PERSON_NAME] & Crab" at bounding box center [259, 184] width 64 height 14
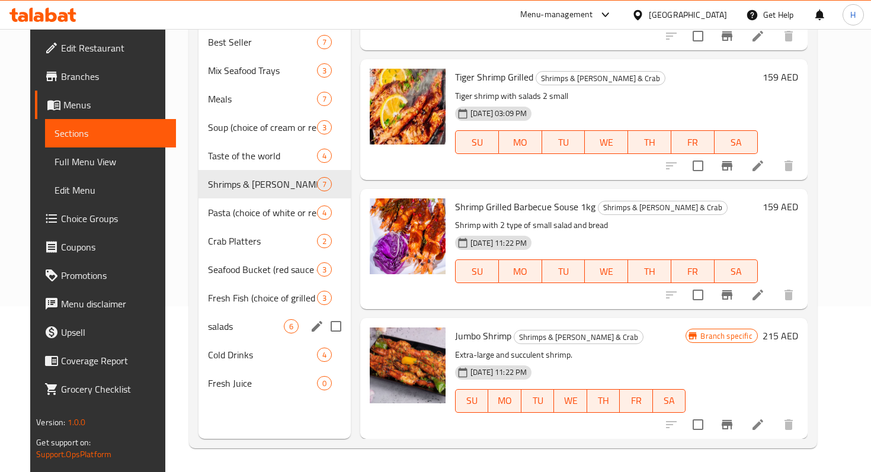
scroll to position [78, 0]
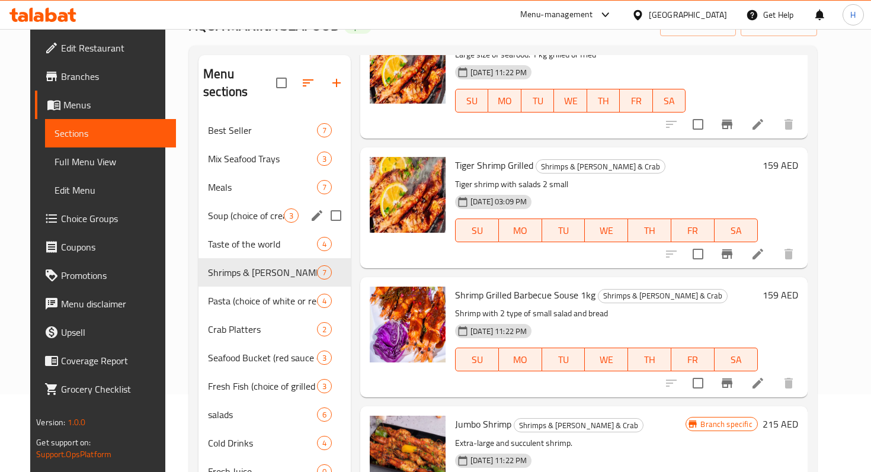
click at [240, 208] on span "Soup (choice of cream or red sauce)" at bounding box center [246, 215] width 76 height 14
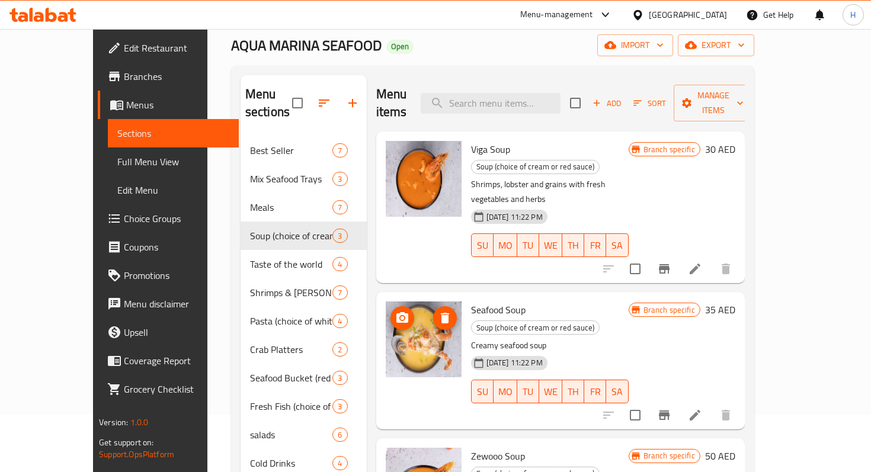
scroll to position [57, 0]
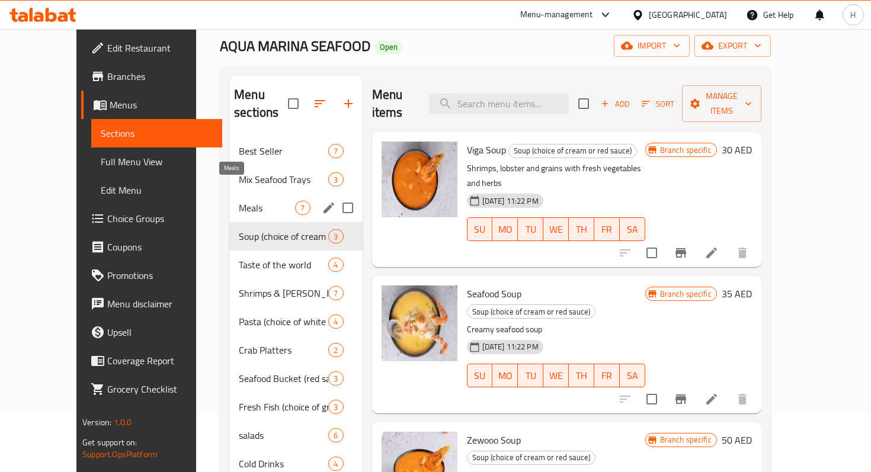
click at [239, 201] on span "Meals" at bounding box center [267, 208] width 56 height 14
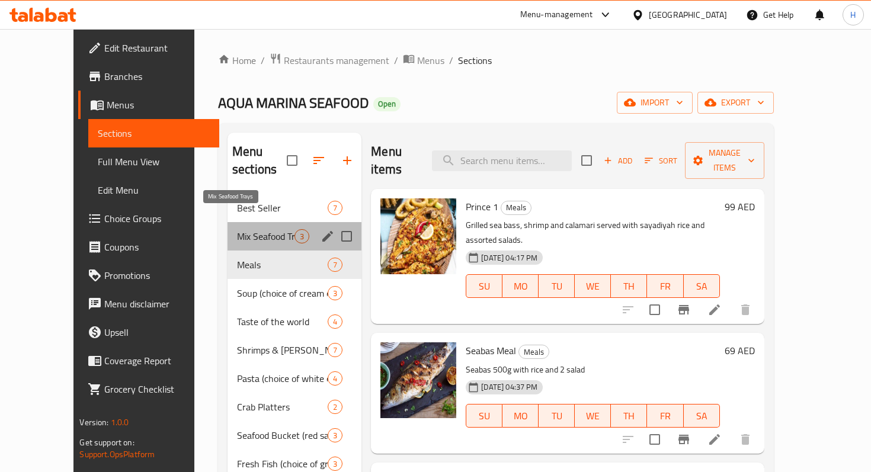
click at [237, 229] on span "Mix Seafood Trays" at bounding box center [265, 236] width 57 height 14
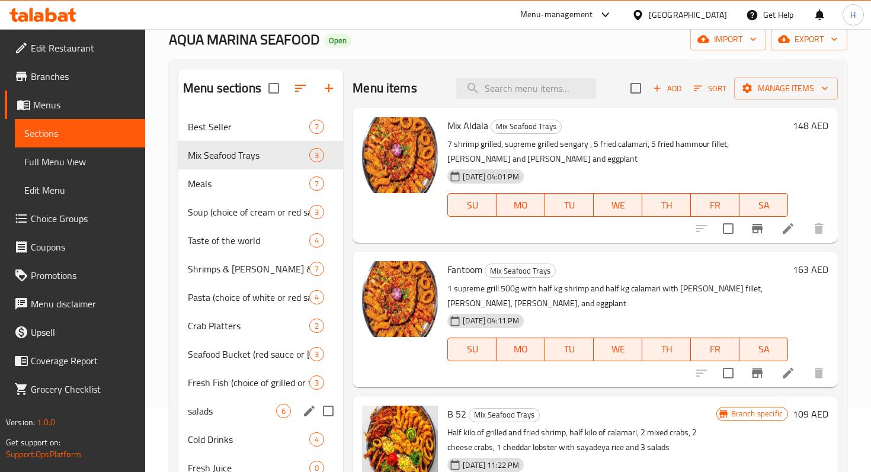
scroll to position [134, 0]
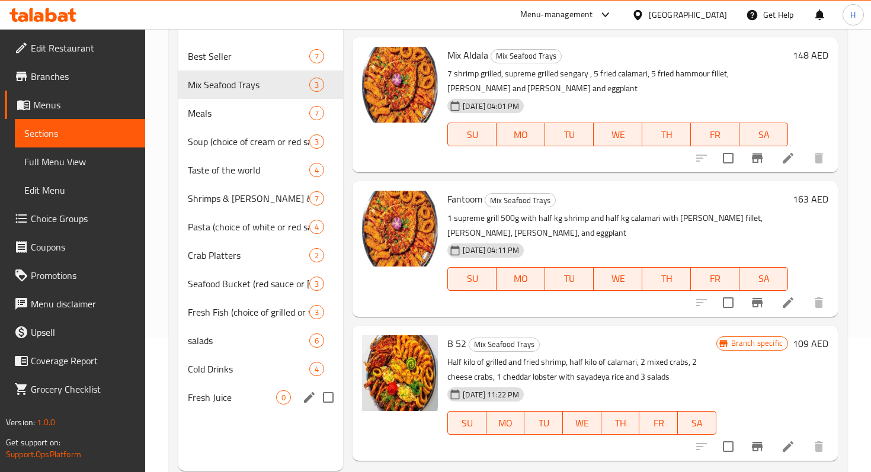
click at [236, 384] on div "Fresh Juice 0" at bounding box center [260, 397] width 165 height 28
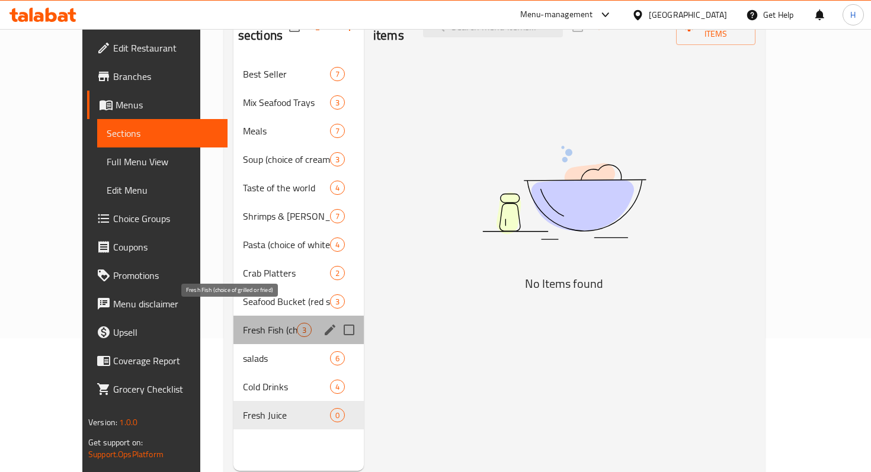
click at [243, 323] on span "Fresh Fish (choice of grilled or fried)" at bounding box center [270, 330] width 54 height 14
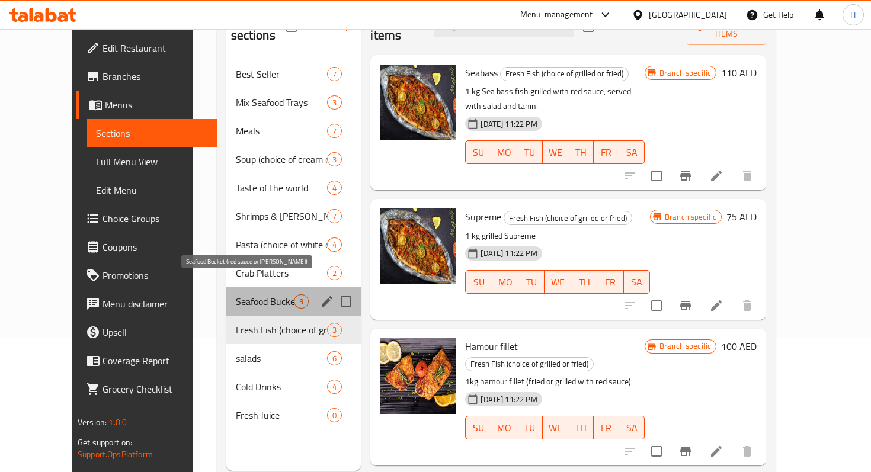
click at [236, 294] on span "Seafood Bucket (red sauce or curry)" at bounding box center [265, 301] width 59 height 14
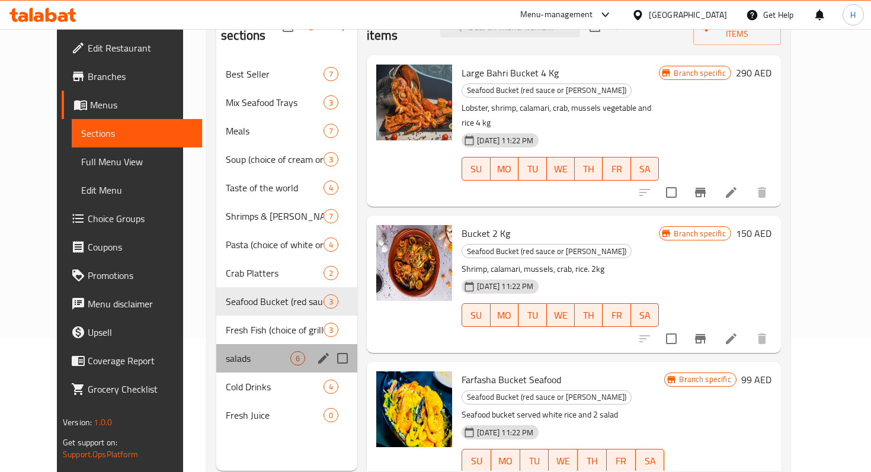
click at [227, 352] on div "salads 6" at bounding box center [286, 358] width 141 height 28
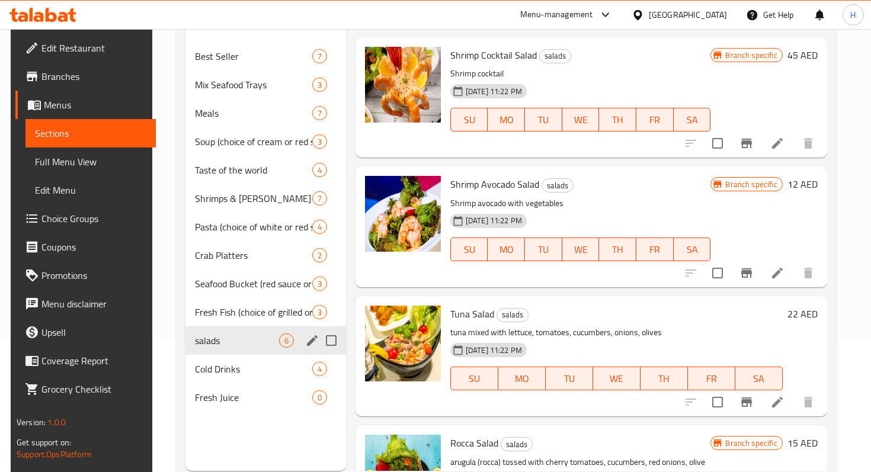
click at [231, 319] on div "Fresh Fish (choice of grilled or fried) 3" at bounding box center [265, 312] width 161 height 28
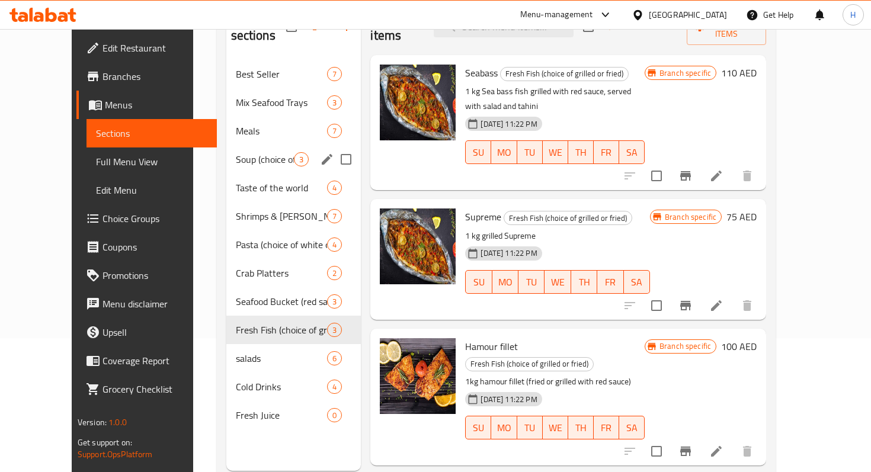
click at [235, 145] on div "Soup (choice of cream or red sauce) 3" at bounding box center [293, 159] width 135 height 28
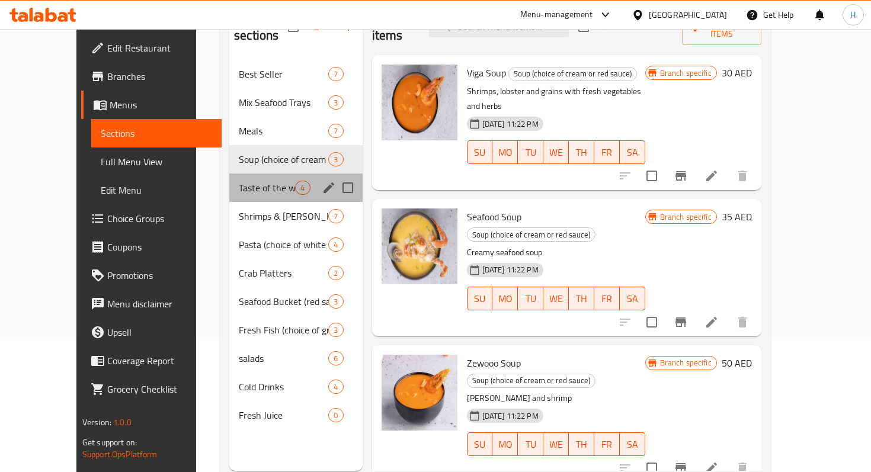
click at [235, 179] on div "Taste of the world 4" at bounding box center [295, 188] width 133 height 28
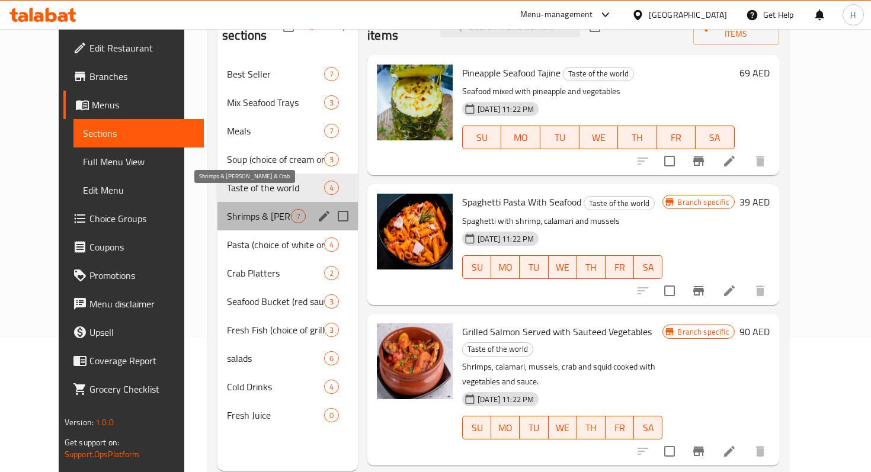
click at [232, 209] on span "Shrimps & lobster & Crab" at bounding box center [259, 216] width 64 height 14
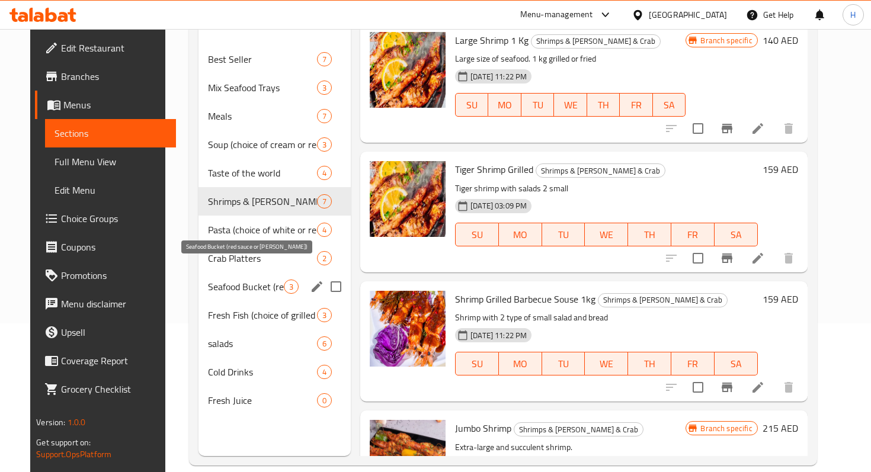
scroll to position [166, 0]
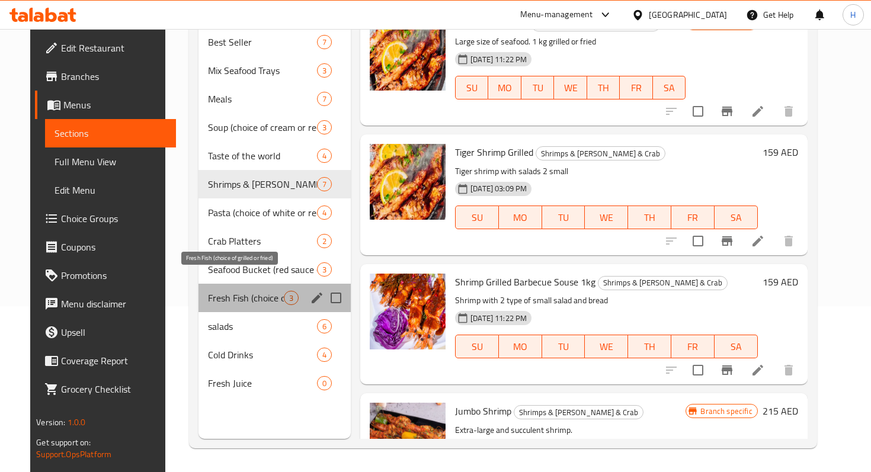
click at [244, 291] on span "Fresh Fish (choice of grilled or fried)" at bounding box center [246, 298] width 76 height 14
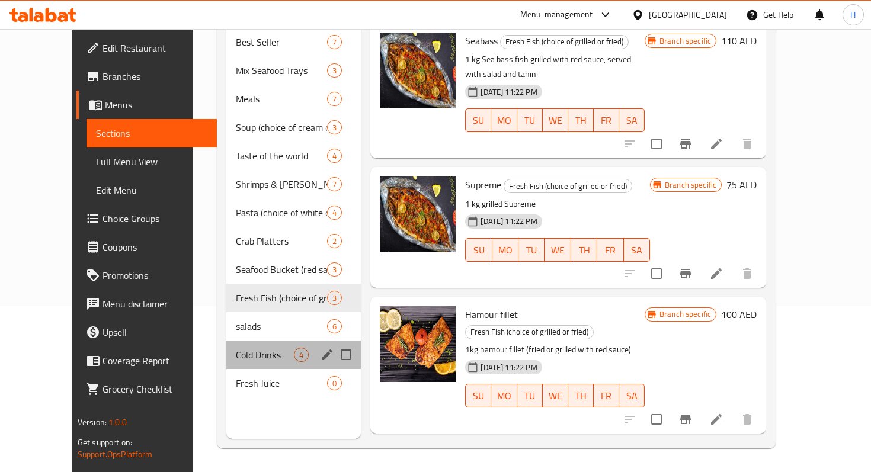
click at [245, 341] on div "Cold Drinks 4" at bounding box center [293, 355] width 135 height 28
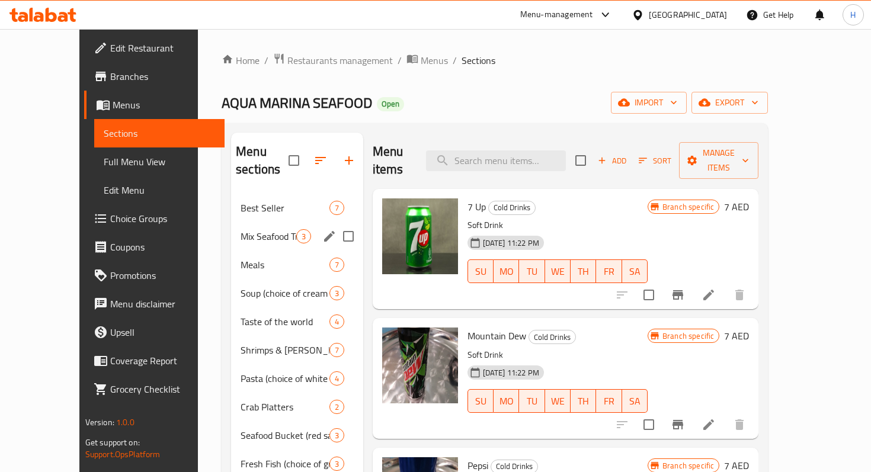
click at [240, 229] on span "Mix Seafood Trays" at bounding box center [267, 236] width 55 height 14
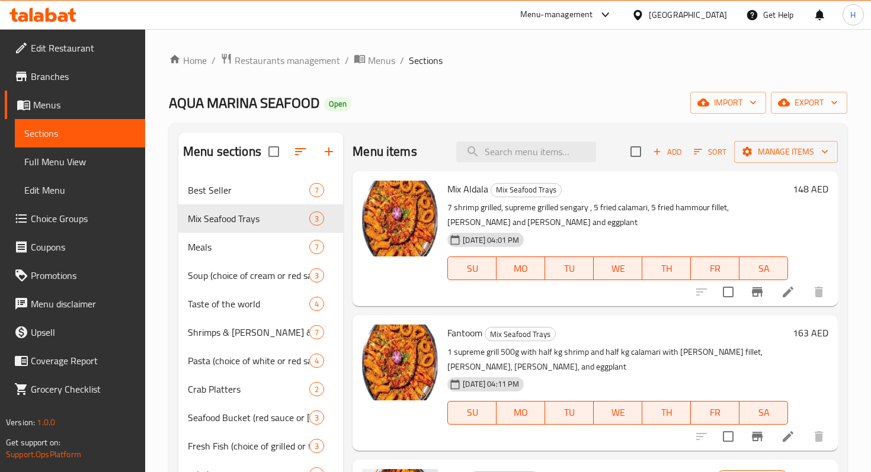
click at [55, 46] on span "Edit Restaurant" at bounding box center [83, 48] width 105 height 14
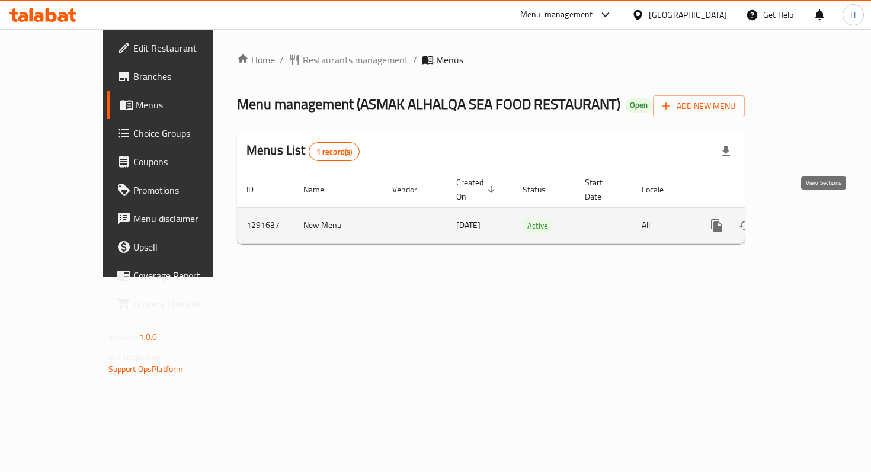
click at [815, 211] on link "enhanced table" at bounding box center [802, 225] width 28 height 28
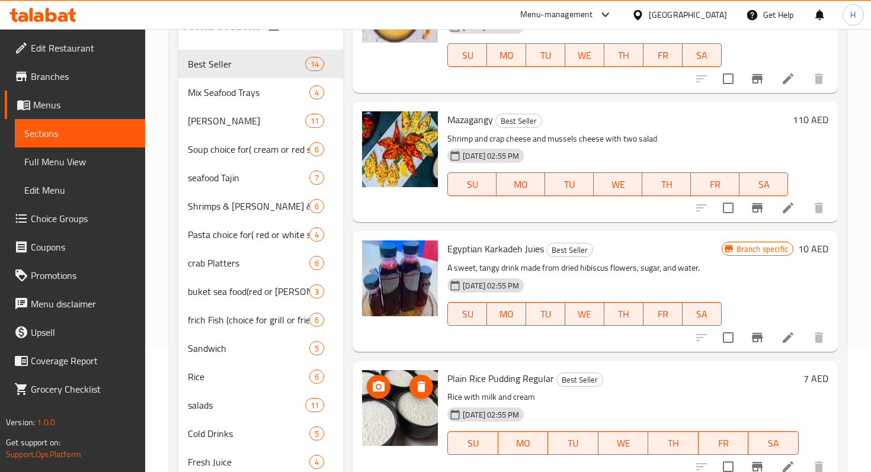
scroll to position [168, 0]
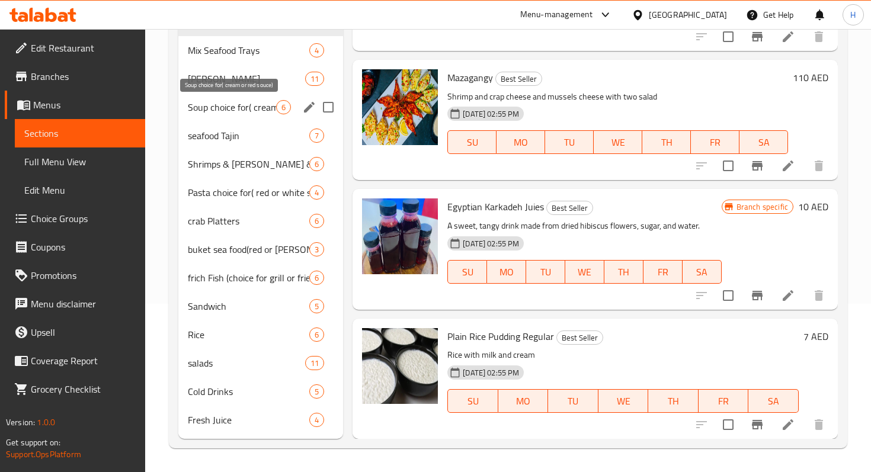
click at [234, 113] on span "Soup choice for( cream or red souce)" at bounding box center [232, 107] width 88 height 14
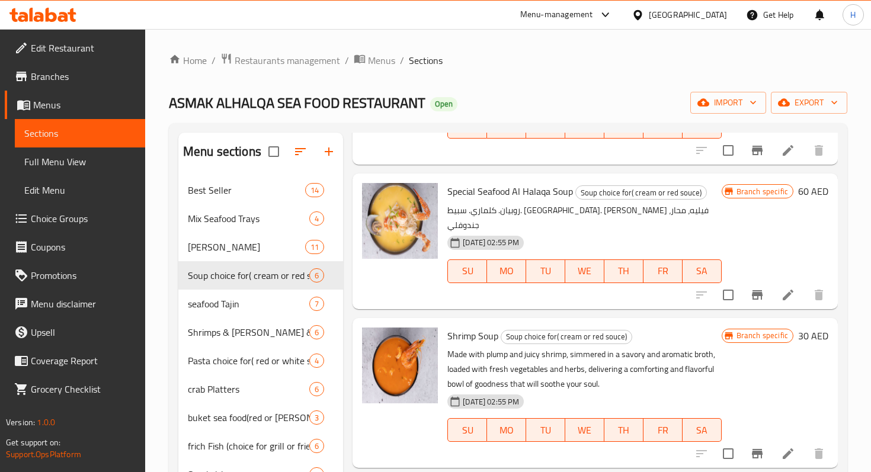
scroll to position [128, 0]
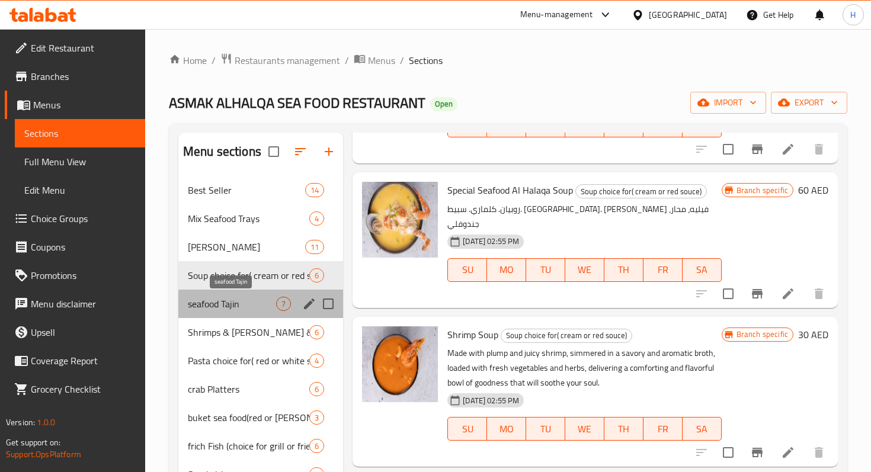
click at [229, 306] on span "seafood Tajin" at bounding box center [232, 304] width 88 height 14
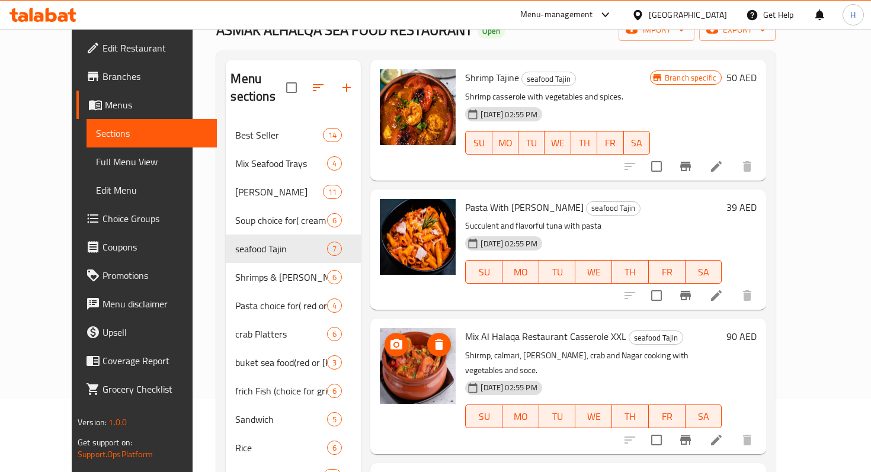
scroll to position [168, 0]
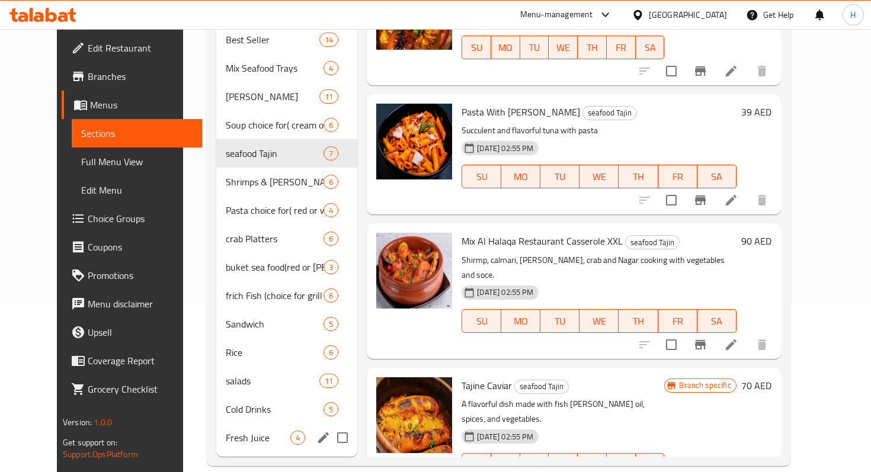
click at [216, 428] on div "Fresh Juice 4" at bounding box center [286, 437] width 141 height 28
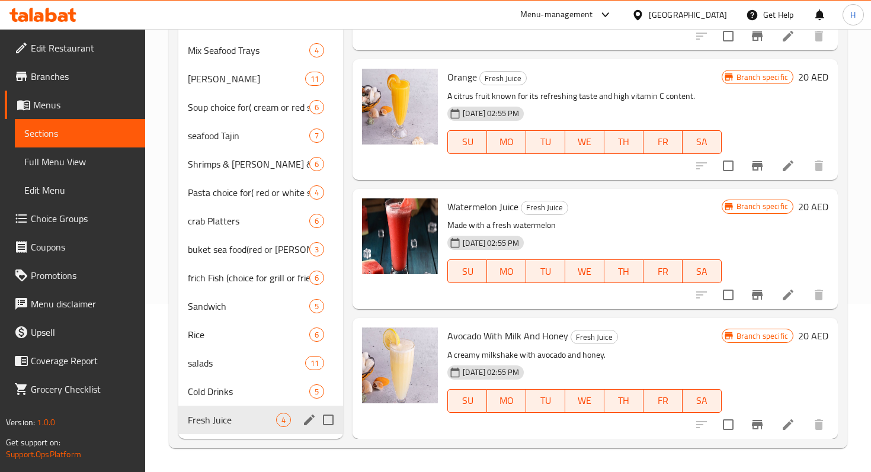
scroll to position [102, 0]
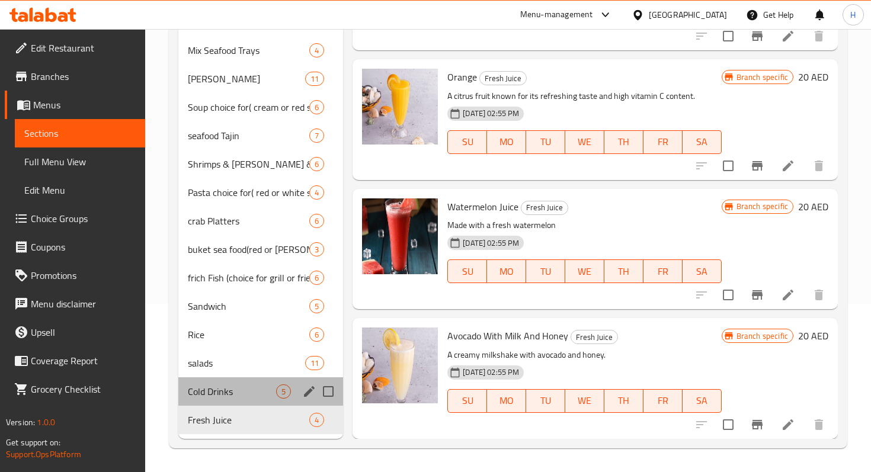
click at [210, 399] on div "Cold Drinks 5" at bounding box center [260, 391] width 165 height 28
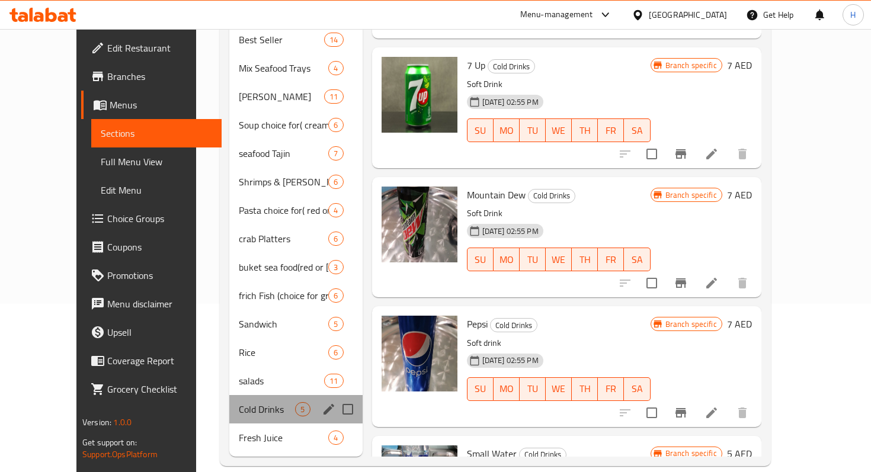
click at [229, 395] on div "Cold Drinks 5" at bounding box center [295, 409] width 133 height 28
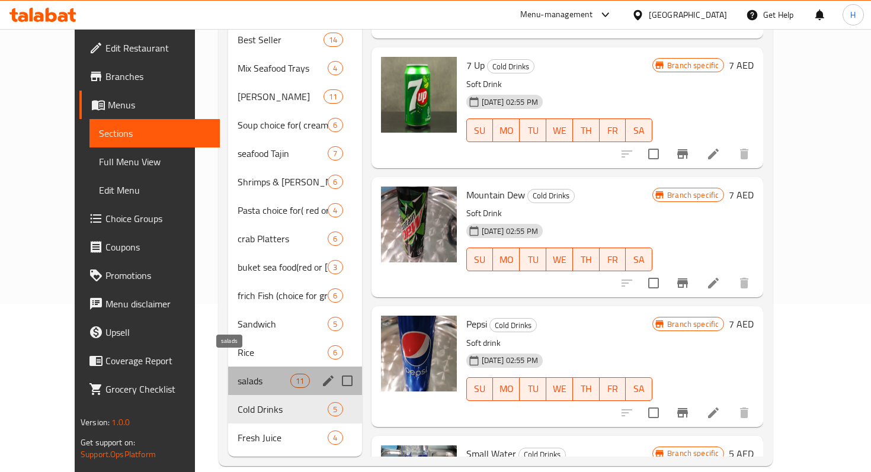
click at [237, 374] on span "salads" at bounding box center [263, 381] width 53 height 14
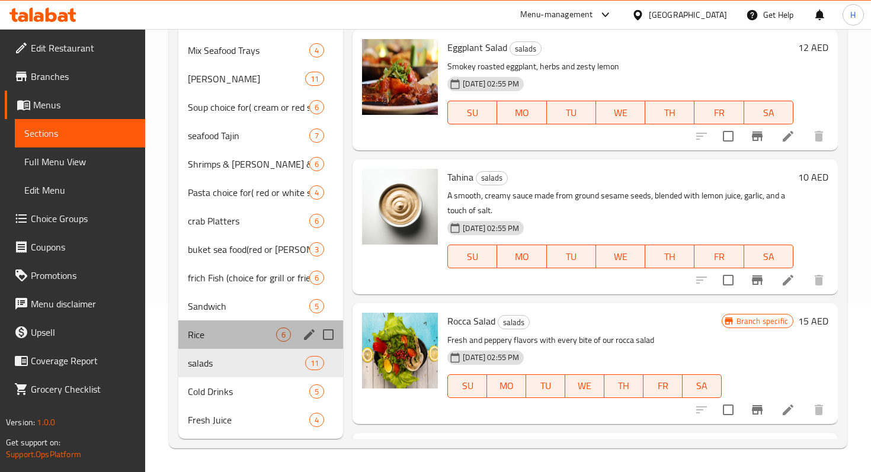
click at [230, 327] on div "Rice 6" at bounding box center [260, 334] width 165 height 28
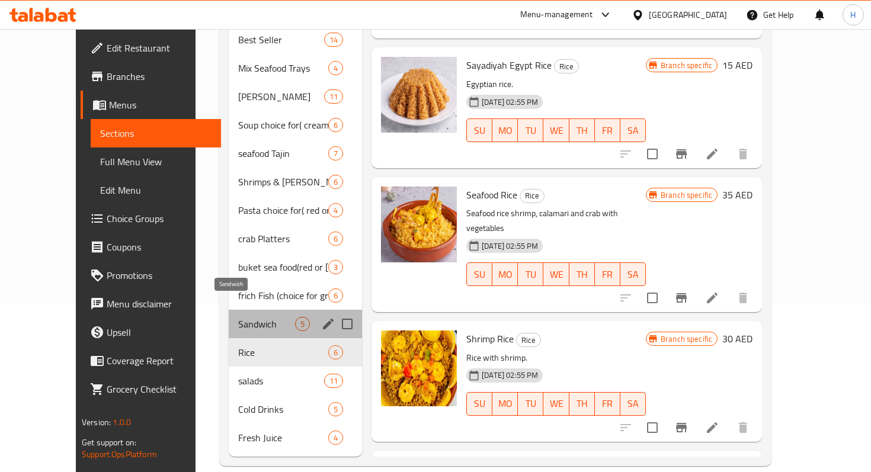
click at [238, 317] on span "Sandwich" at bounding box center [266, 324] width 57 height 14
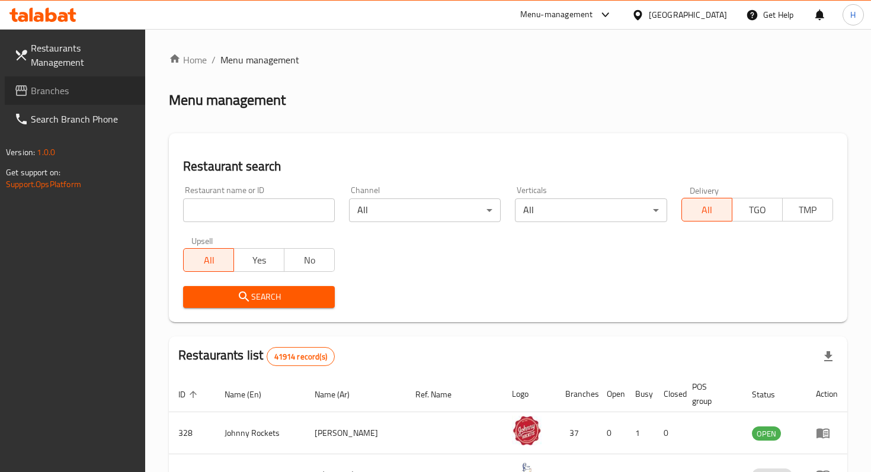
click at [61, 84] on span "Branches" at bounding box center [83, 91] width 105 height 14
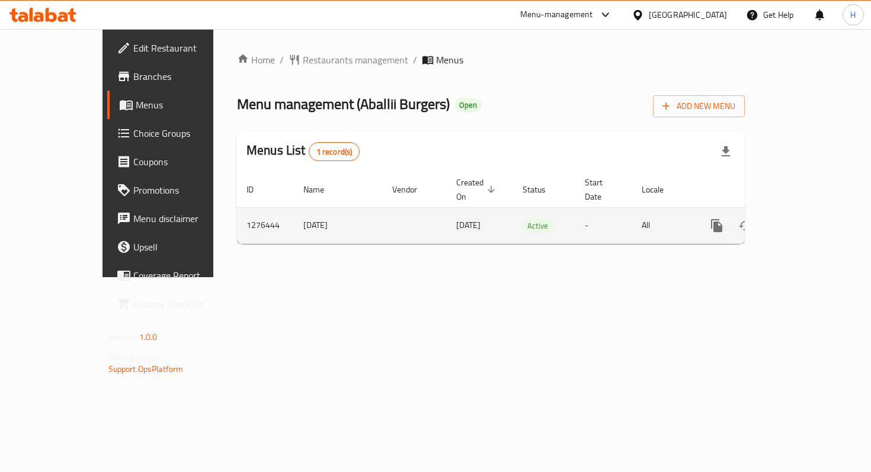
click at [809, 219] on icon "enhanced table" at bounding box center [802, 226] width 14 height 14
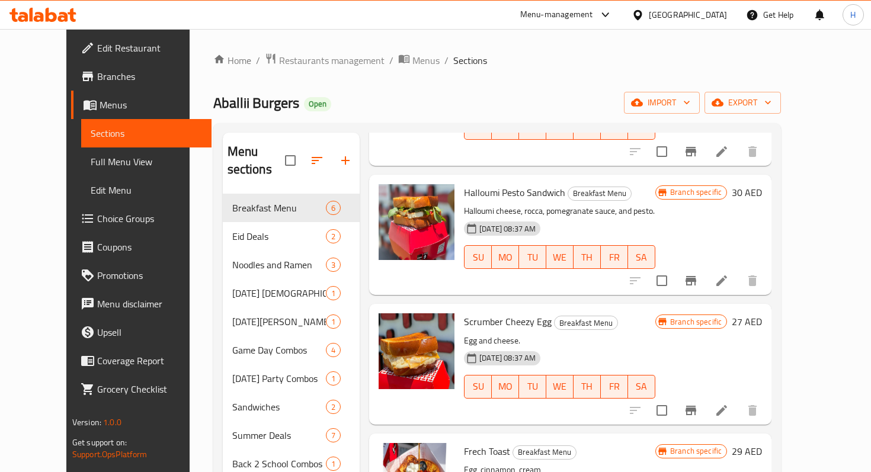
scroll to position [197, 0]
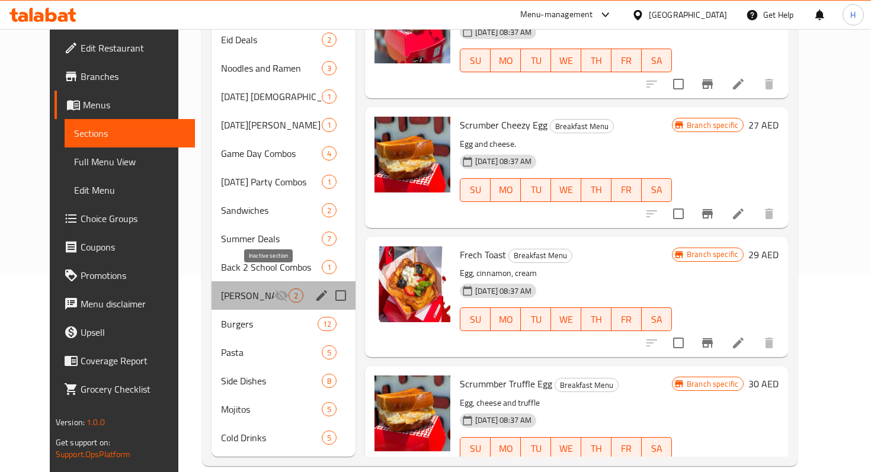
click at [274, 288] on icon "Menu sections" at bounding box center [281, 295] width 14 height 14
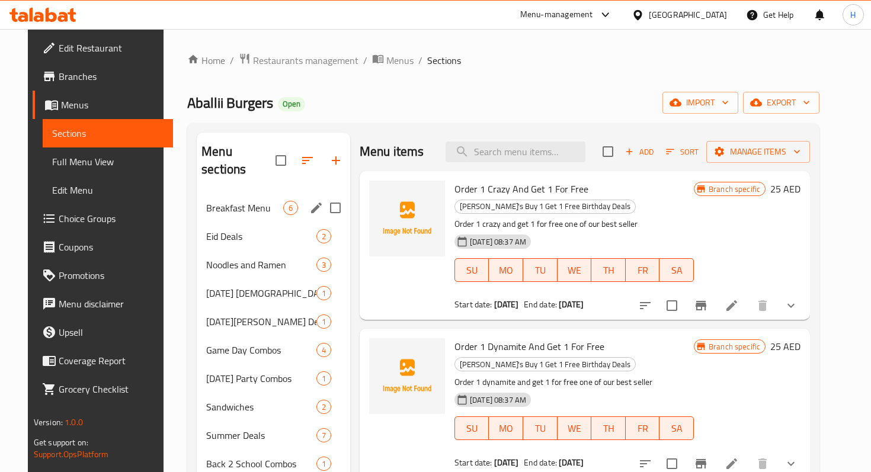
click at [219, 201] on span "Breakfast Menu" at bounding box center [244, 208] width 77 height 14
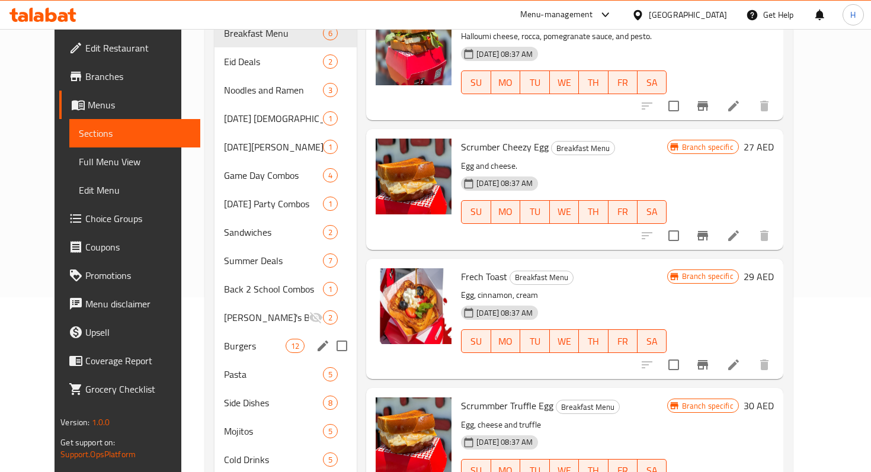
scroll to position [197, 0]
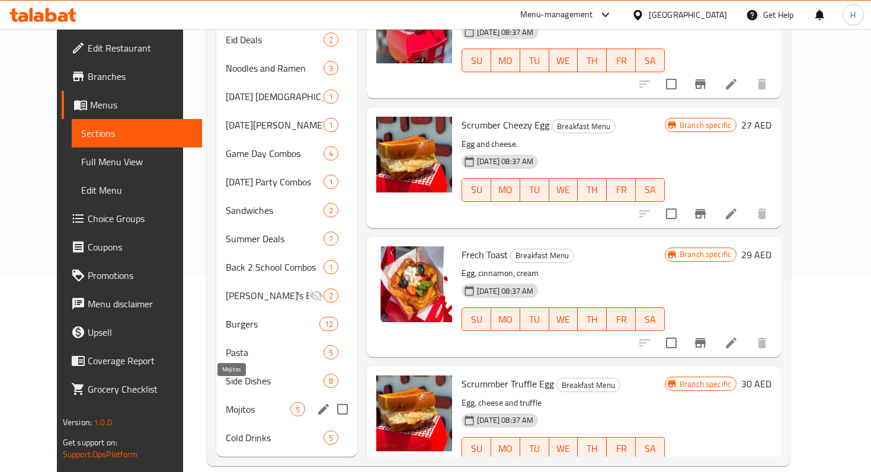
click at [231, 402] on span "Mojitos" at bounding box center [258, 409] width 65 height 14
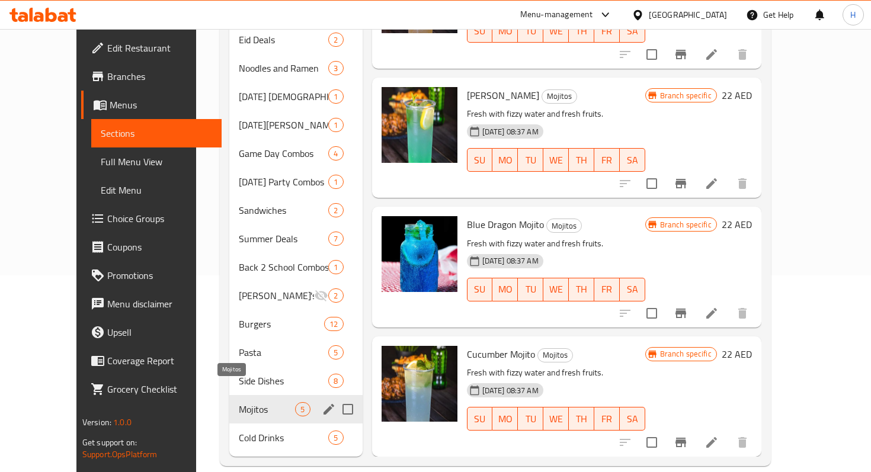
scroll to position [174, 0]
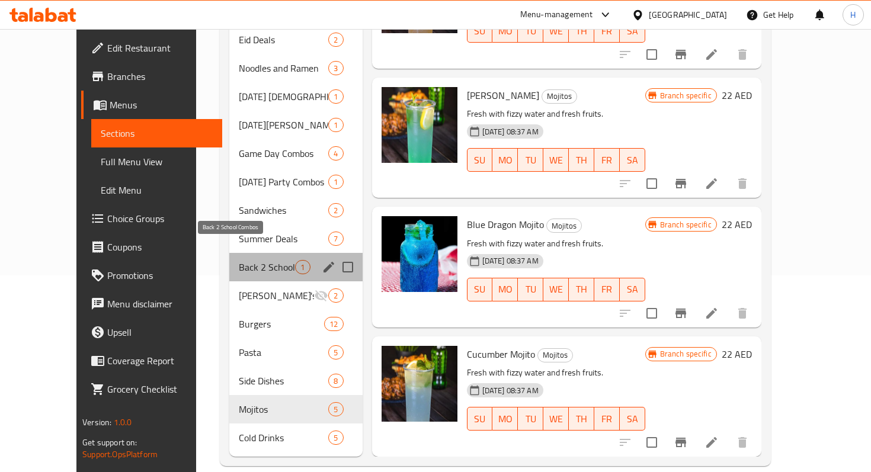
click at [239, 260] on span "Back 2 School Combos" at bounding box center [267, 267] width 56 height 14
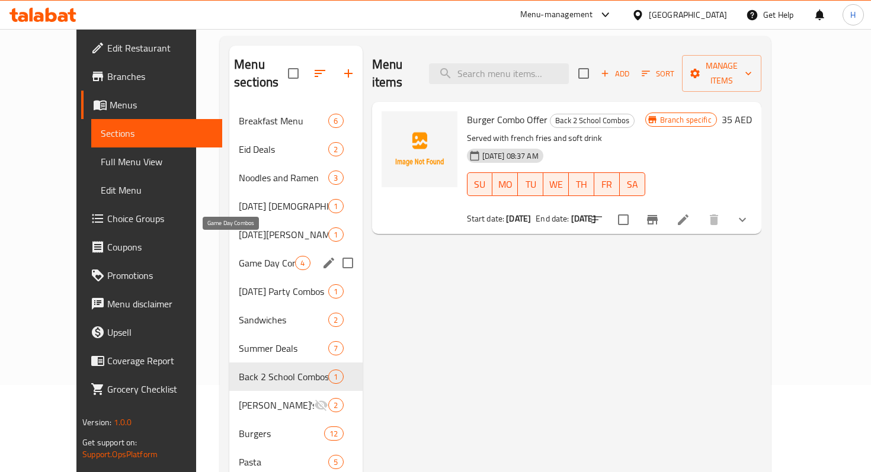
scroll to position [86, 0]
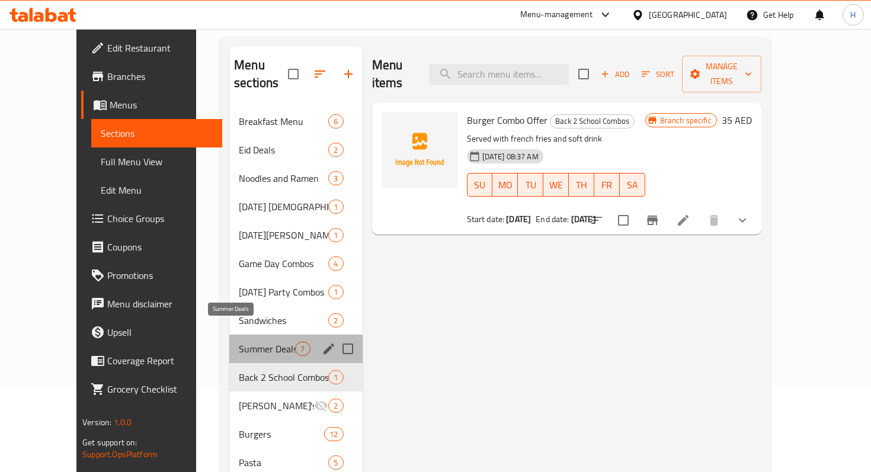
click at [239, 342] on span "Summer Deals" at bounding box center [267, 349] width 56 height 14
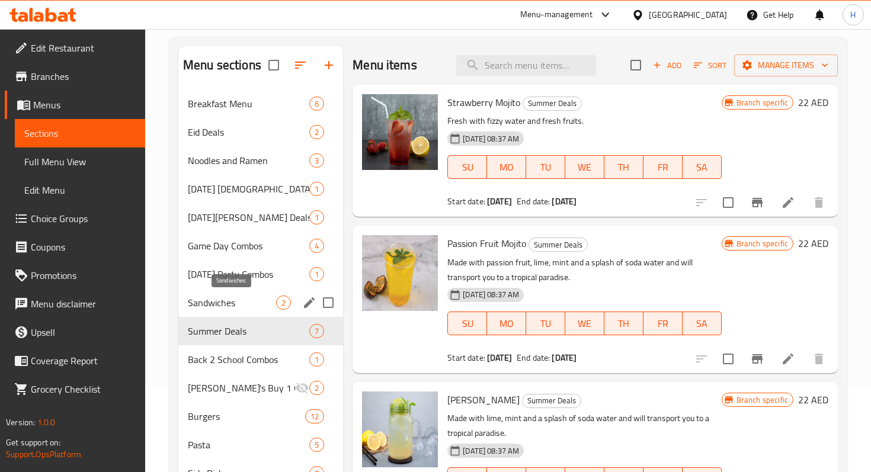
click at [220, 300] on span "Sandwiches" at bounding box center [232, 303] width 88 height 14
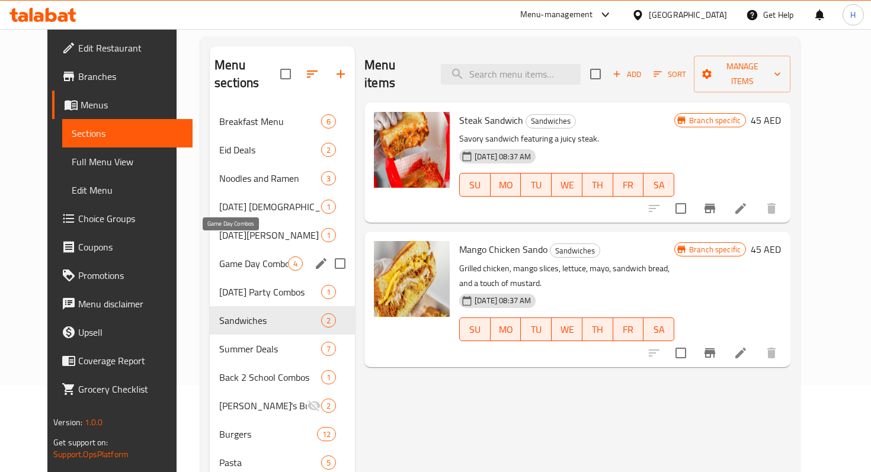
click at [222, 256] on span "Game Day Combos" at bounding box center [253, 263] width 69 height 14
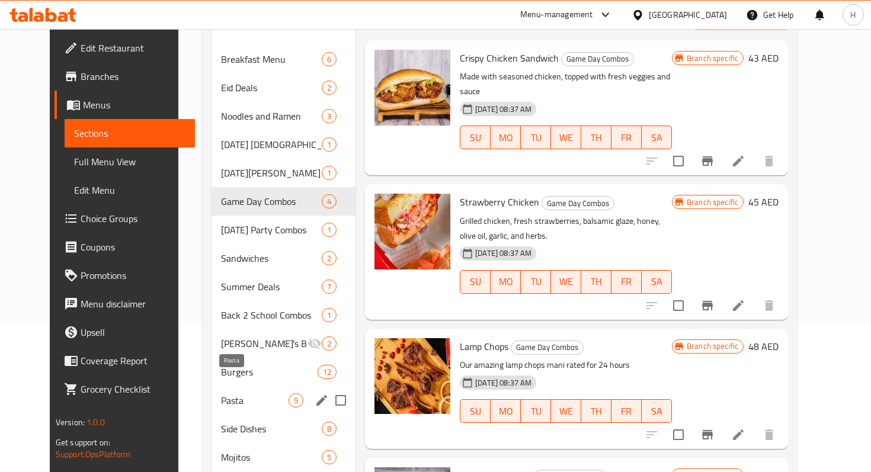
scroll to position [197, 0]
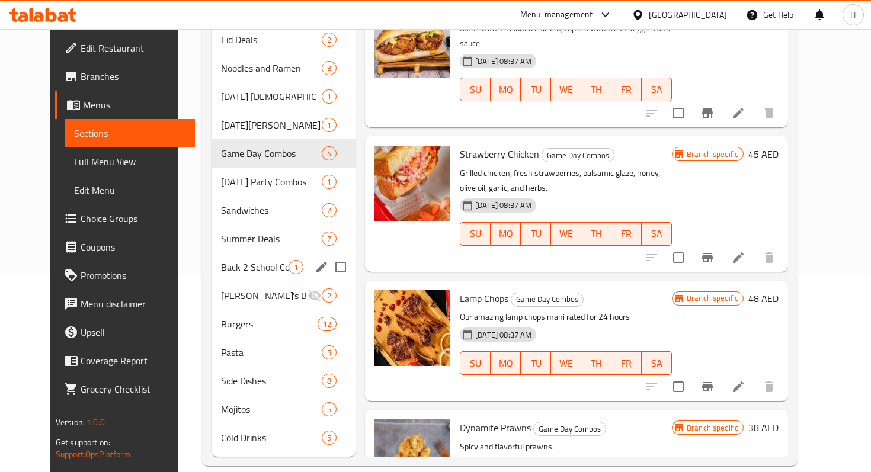
click at [236, 258] on div "Back 2 School Combos 1" at bounding box center [283, 267] width 144 height 28
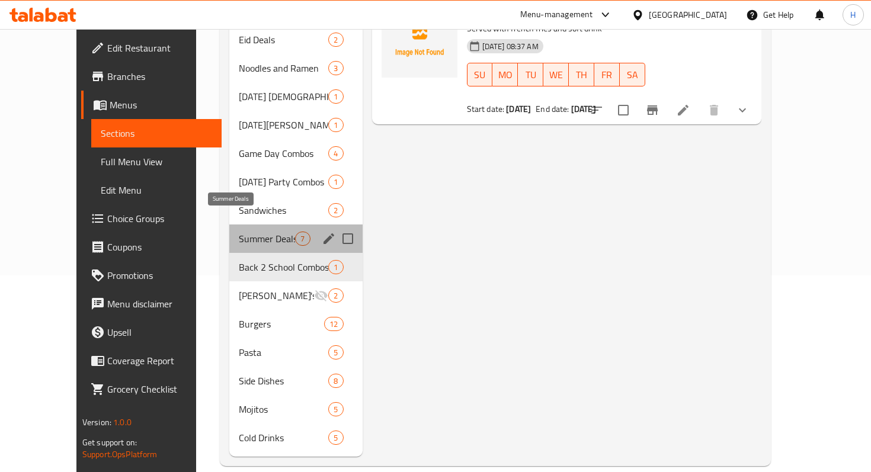
click at [239, 232] on span "Summer Deals" at bounding box center [267, 239] width 56 height 14
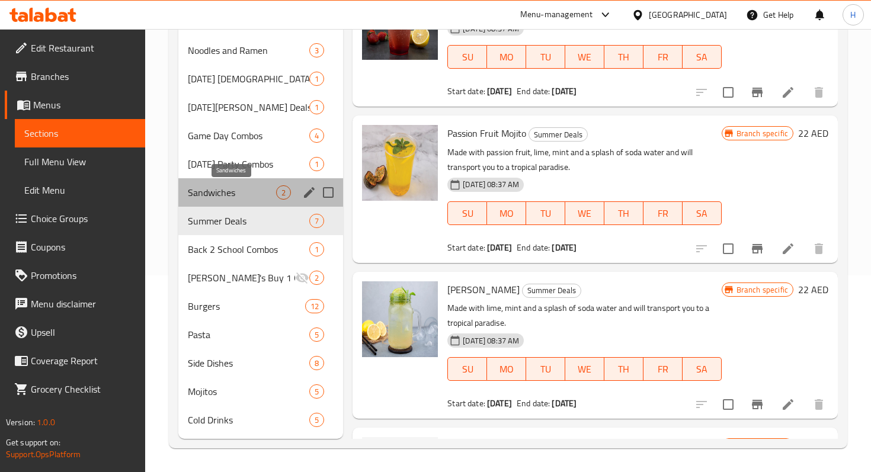
click at [227, 186] on span "Sandwiches" at bounding box center [232, 192] width 88 height 14
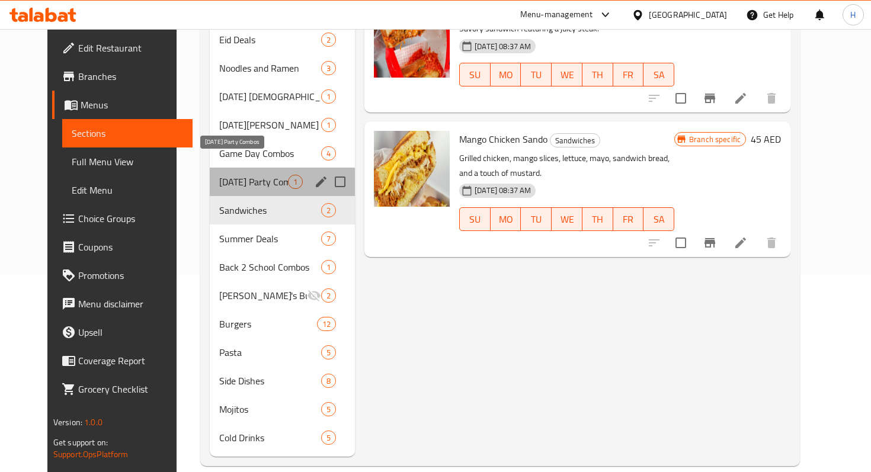
click at [235, 175] on span "Diwali Party Combos" at bounding box center [253, 182] width 69 height 14
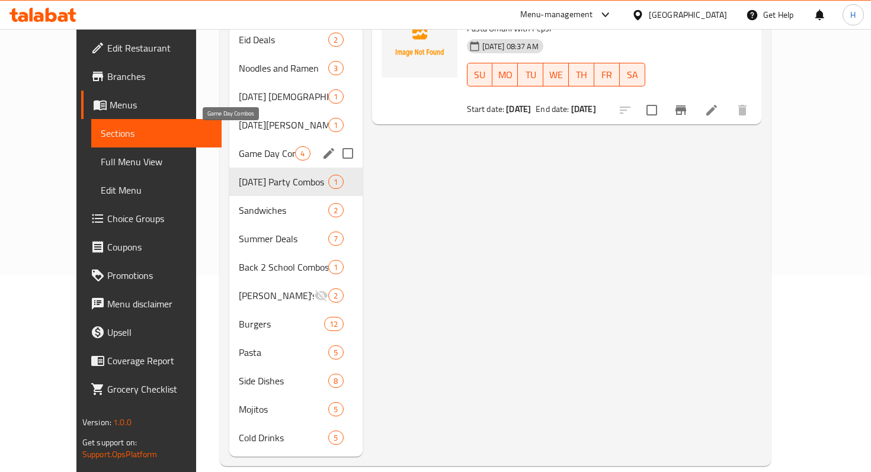
click at [239, 146] on span "Game Day Combos" at bounding box center [267, 153] width 56 height 14
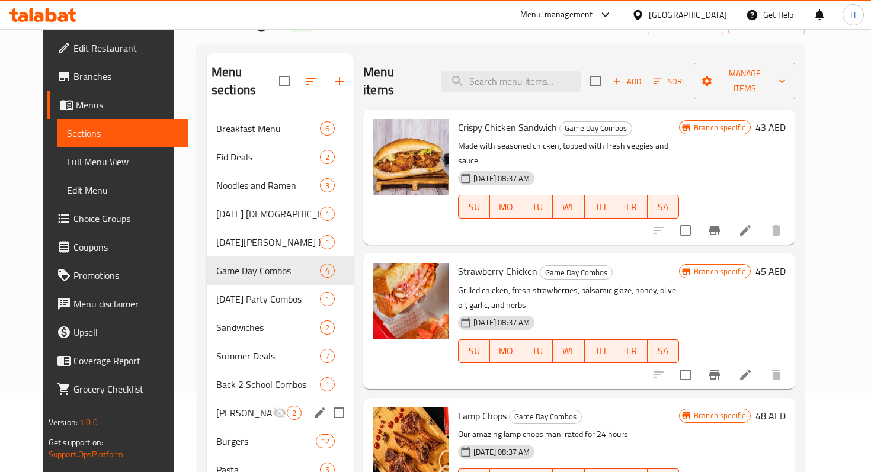
scroll to position [76, 0]
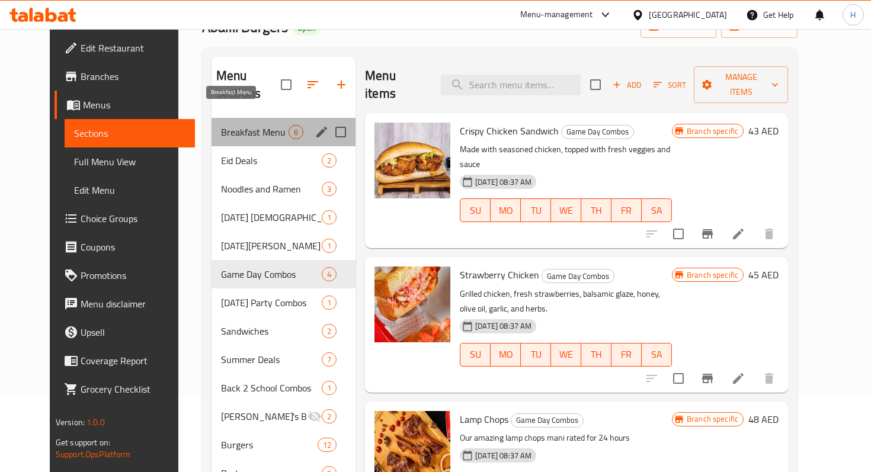
click at [221, 125] on span "Breakfast Menu" at bounding box center [255, 132] width 68 height 14
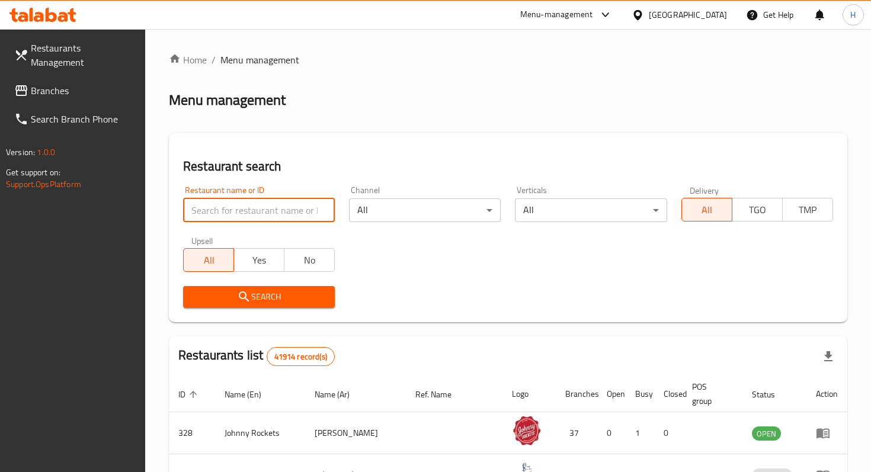
click at [210, 207] on input "search" at bounding box center [259, 210] width 152 height 24
paste input "754274"
type input "754274"
click at [78, 76] on link "Branches" at bounding box center [75, 90] width 140 height 28
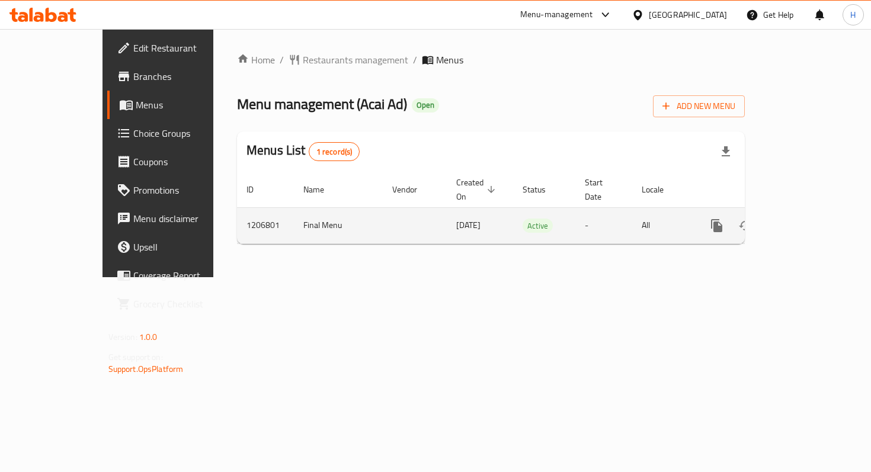
click at [807, 220] on icon "enhanced table" at bounding box center [802, 225] width 11 height 11
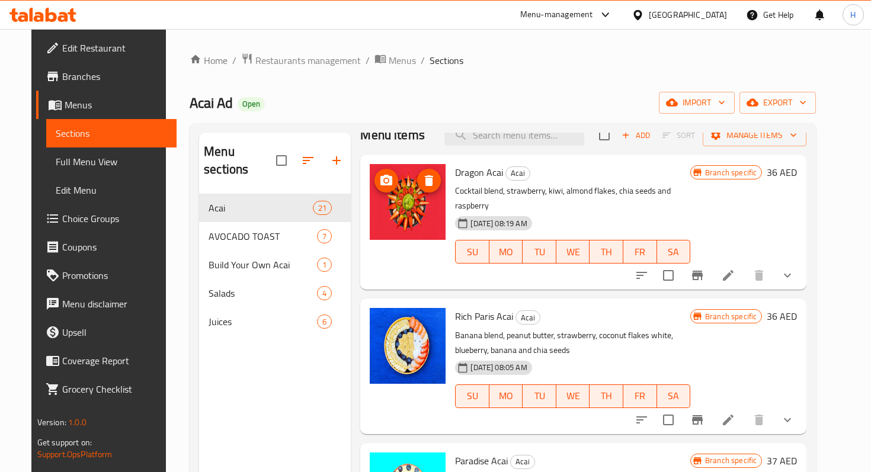
scroll to position [24, 0]
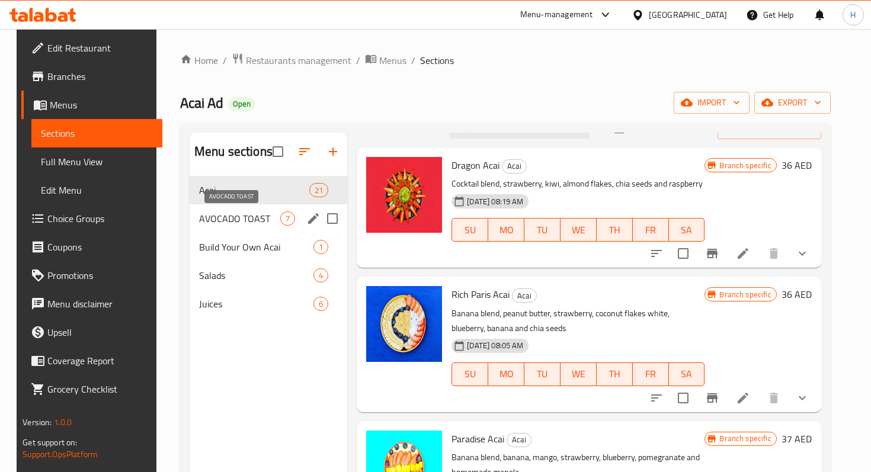
click at [226, 219] on span "AVOCADO TOAST" at bounding box center [239, 218] width 81 height 14
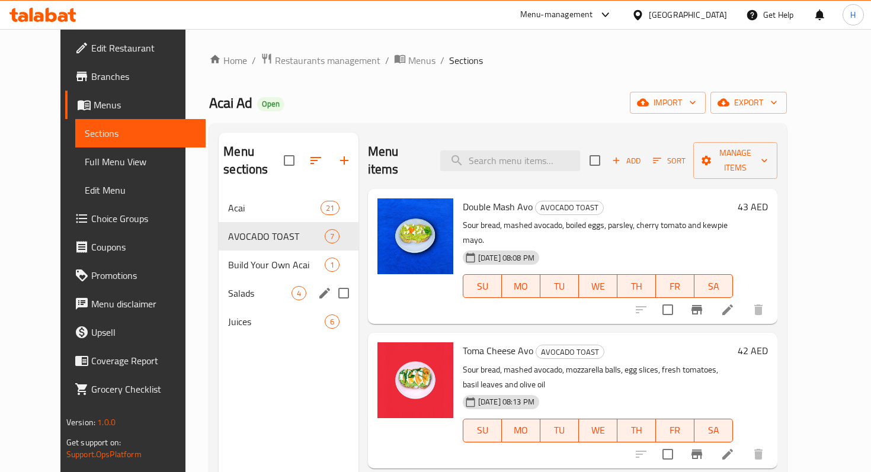
click at [258, 286] on span "Salads" at bounding box center [259, 293] width 63 height 14
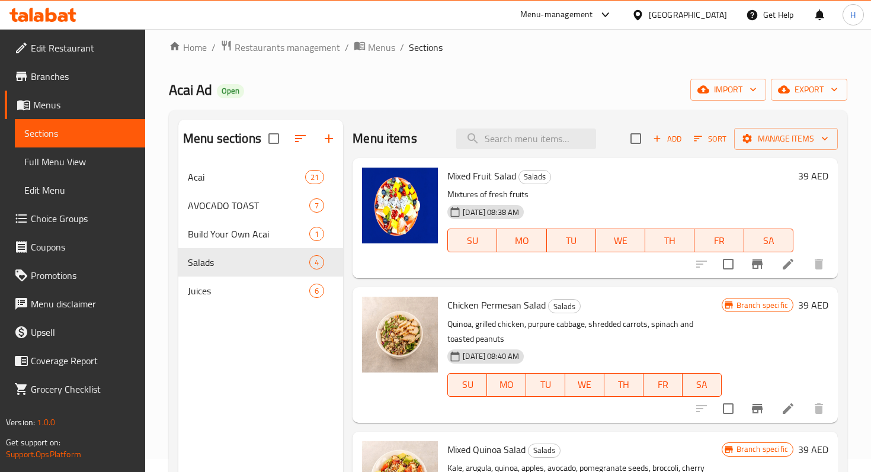
scroll to position [8, 0]
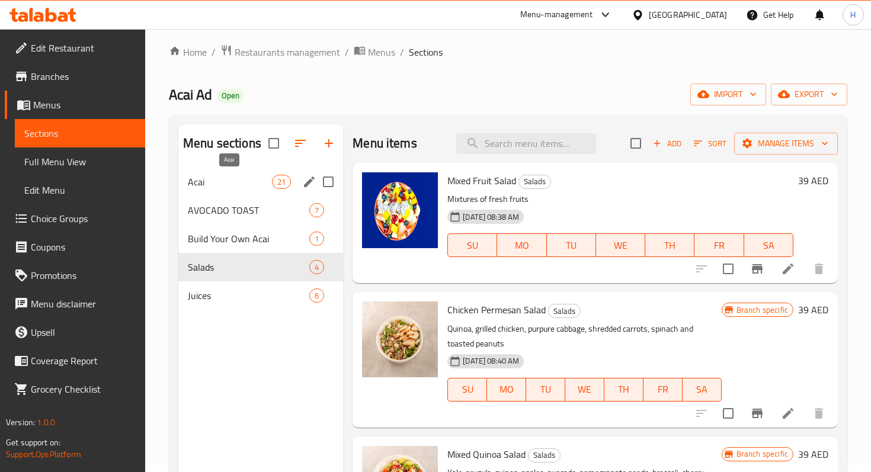
click at [216, 179] on span "Acai" at bounding box center [230, 182] width 84 height 14
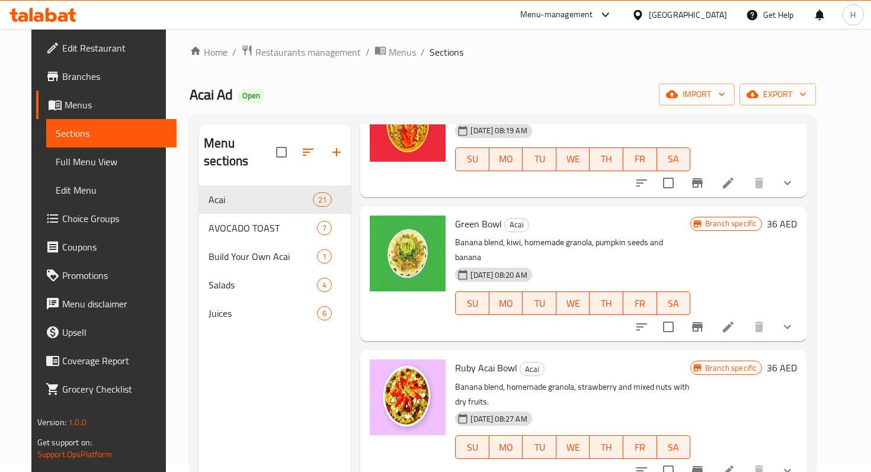
scroll to position [166, 0]
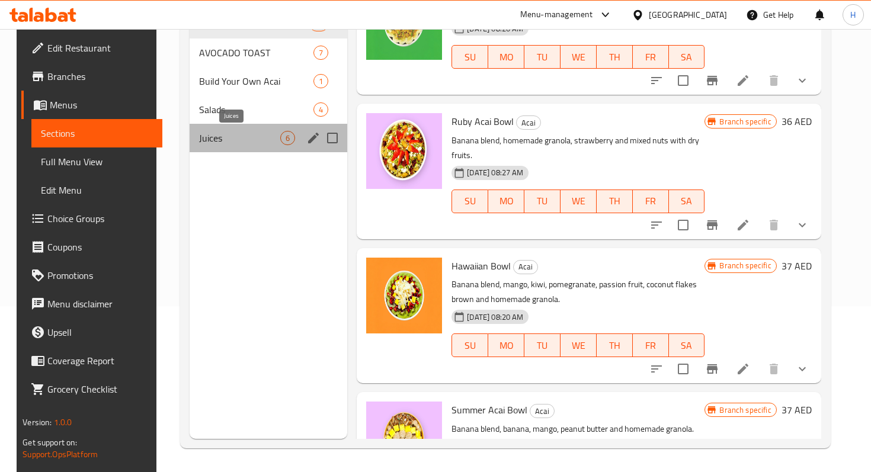
click at [217, 133] on span "Juices" at bounding box center [239, 138] width 81 height 14
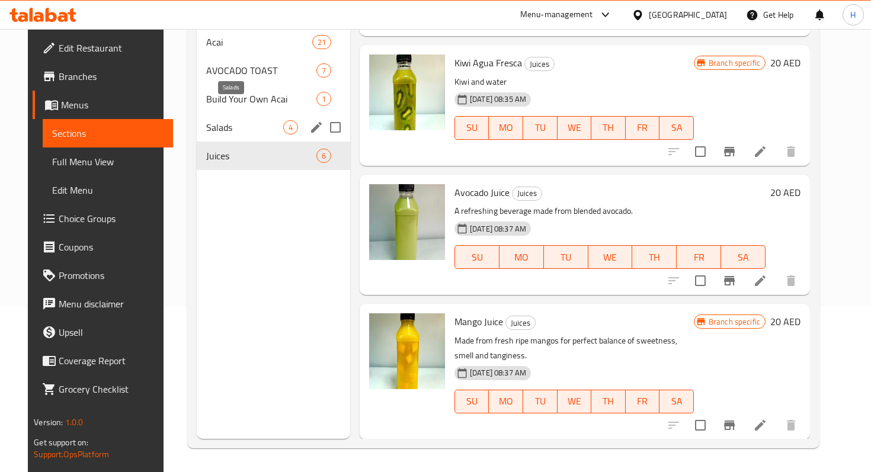
click at [217, 120] on span "Salads" at bounding box center [244, 127] width 77 height 14
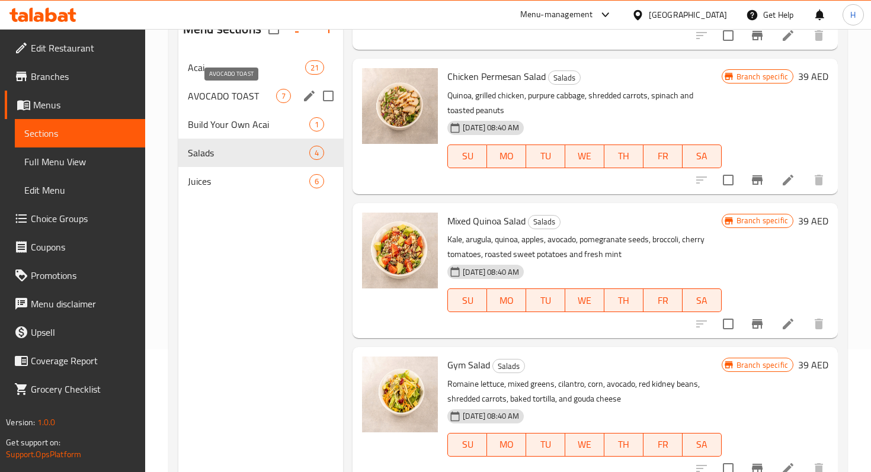
scroll to position [107, 0]
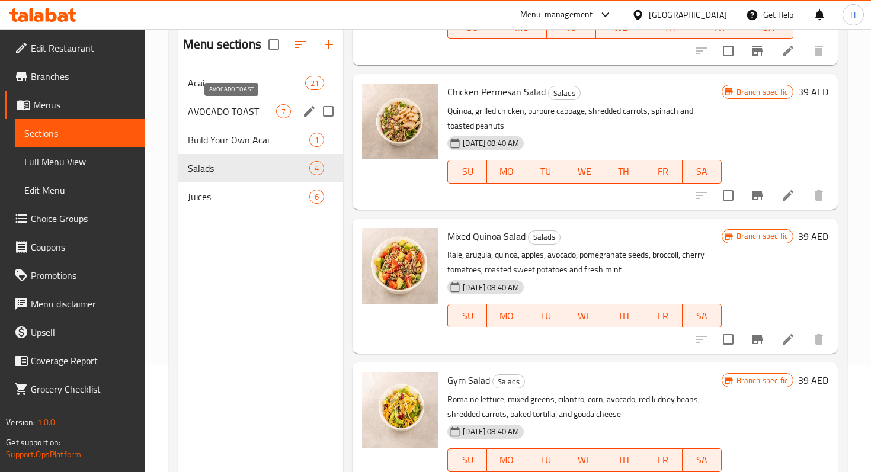
click at [214, 104] on span "AVOCADO TOAST" at bounding box center [232, 111] width 88 height 14
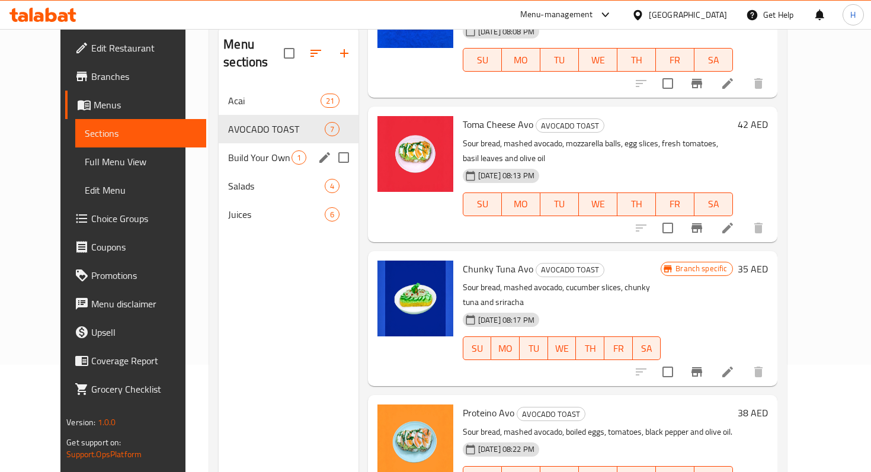
click at [220, 143] on div "Build Your Own Acai 1" at bounding box center [289, 157] width 140 height 28
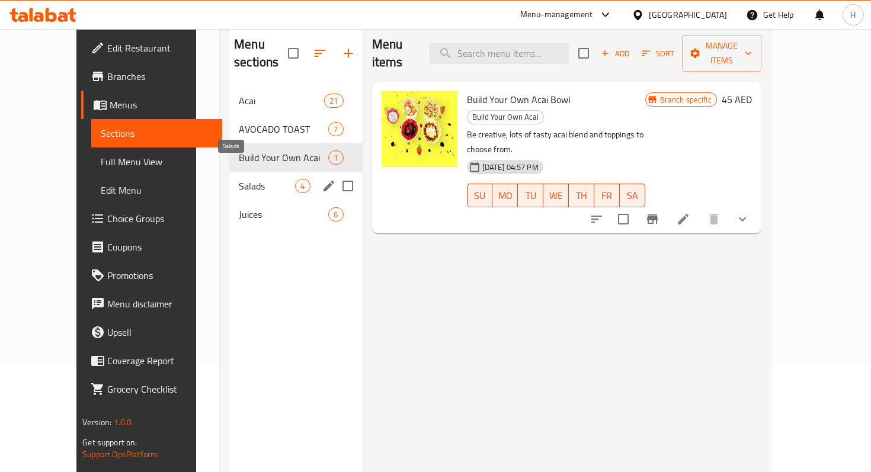
click at [239, 179] on span "Salads" at bounding box center [267, 186] width 56 height 14
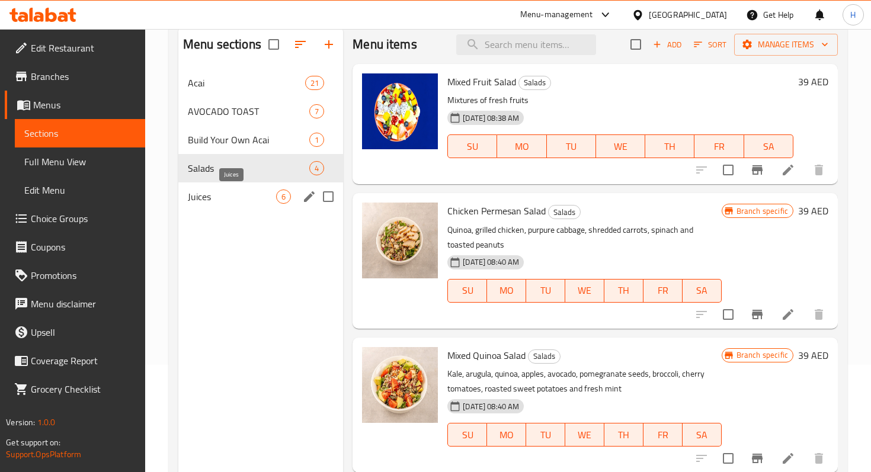
click at [222, 197] on span "Juices" at bounding box center [232, 197] width 88 height 14
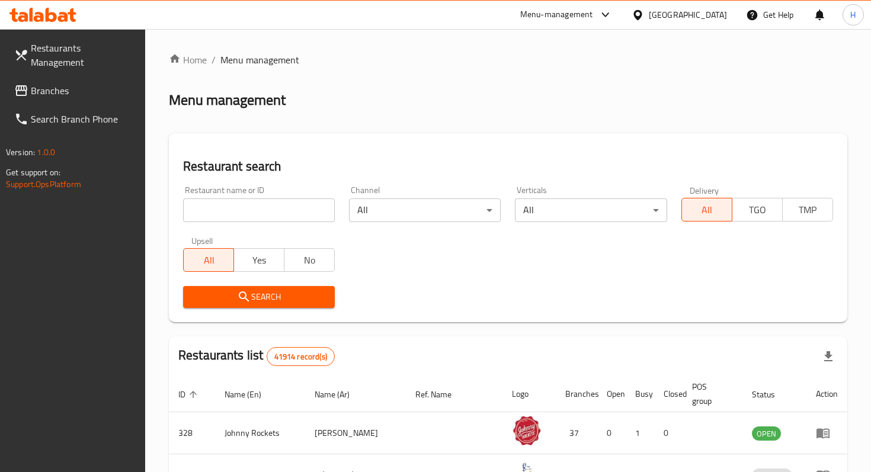
click at [68, 84] on span "Branches" at bounding box center [83, 91] width 105 height 14
